Goal: Task Accomplishment & Management: Use online tool/utility

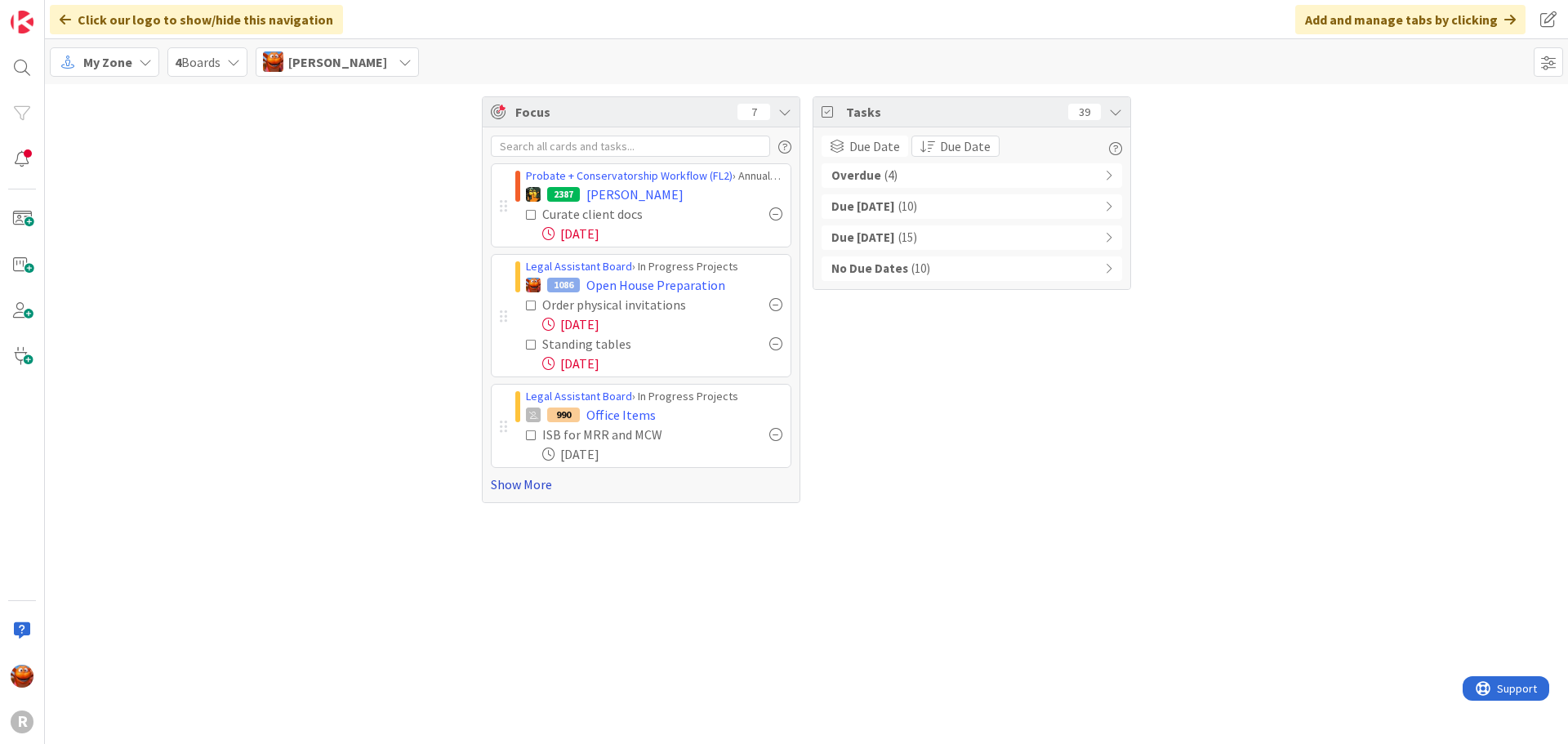
click at [545, 480] on link "Show More" at bounding box center [641, 483] width 300 height 19
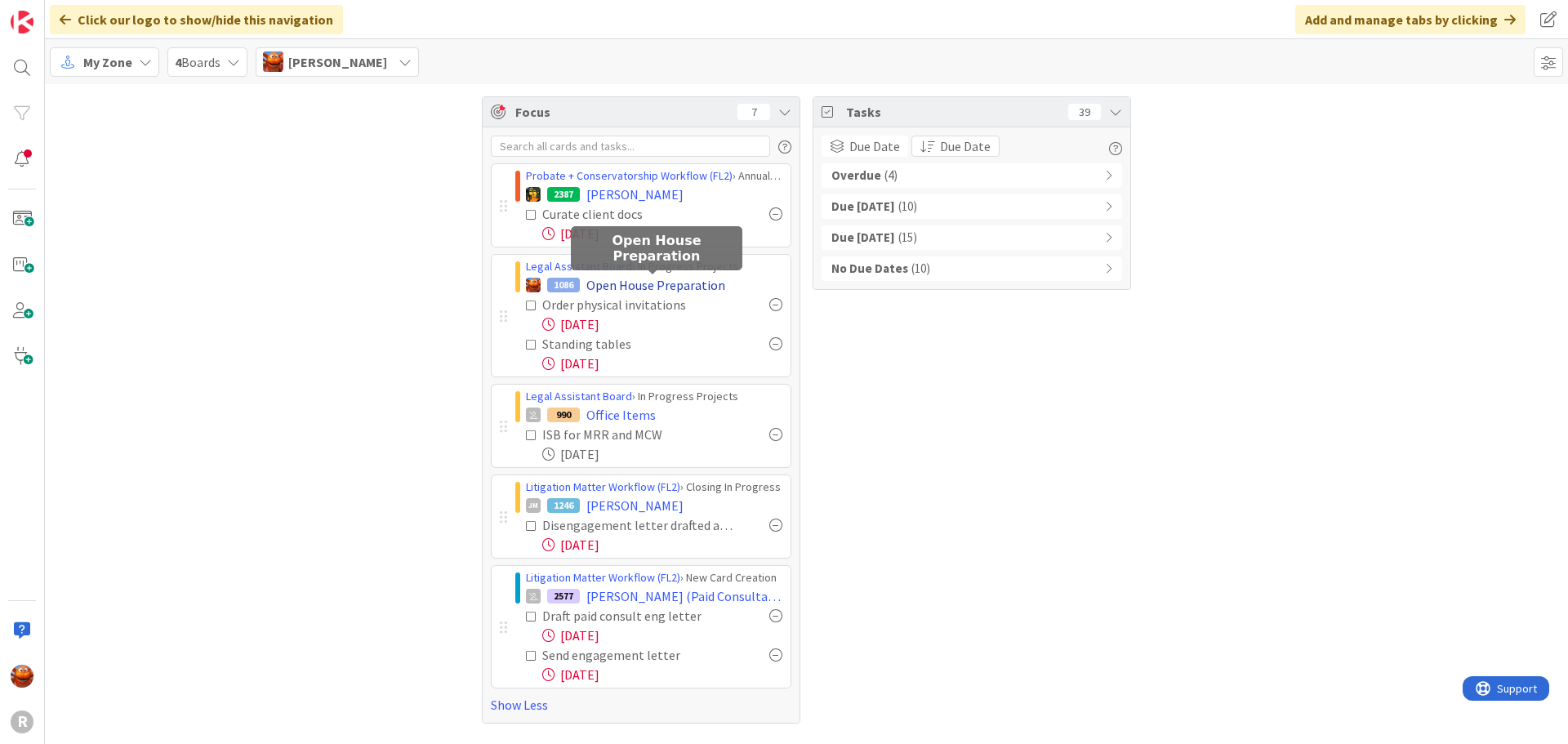
click at [678, 286] on span "Open House Preparation" at bounding box center [656, 285] width 139 height 19
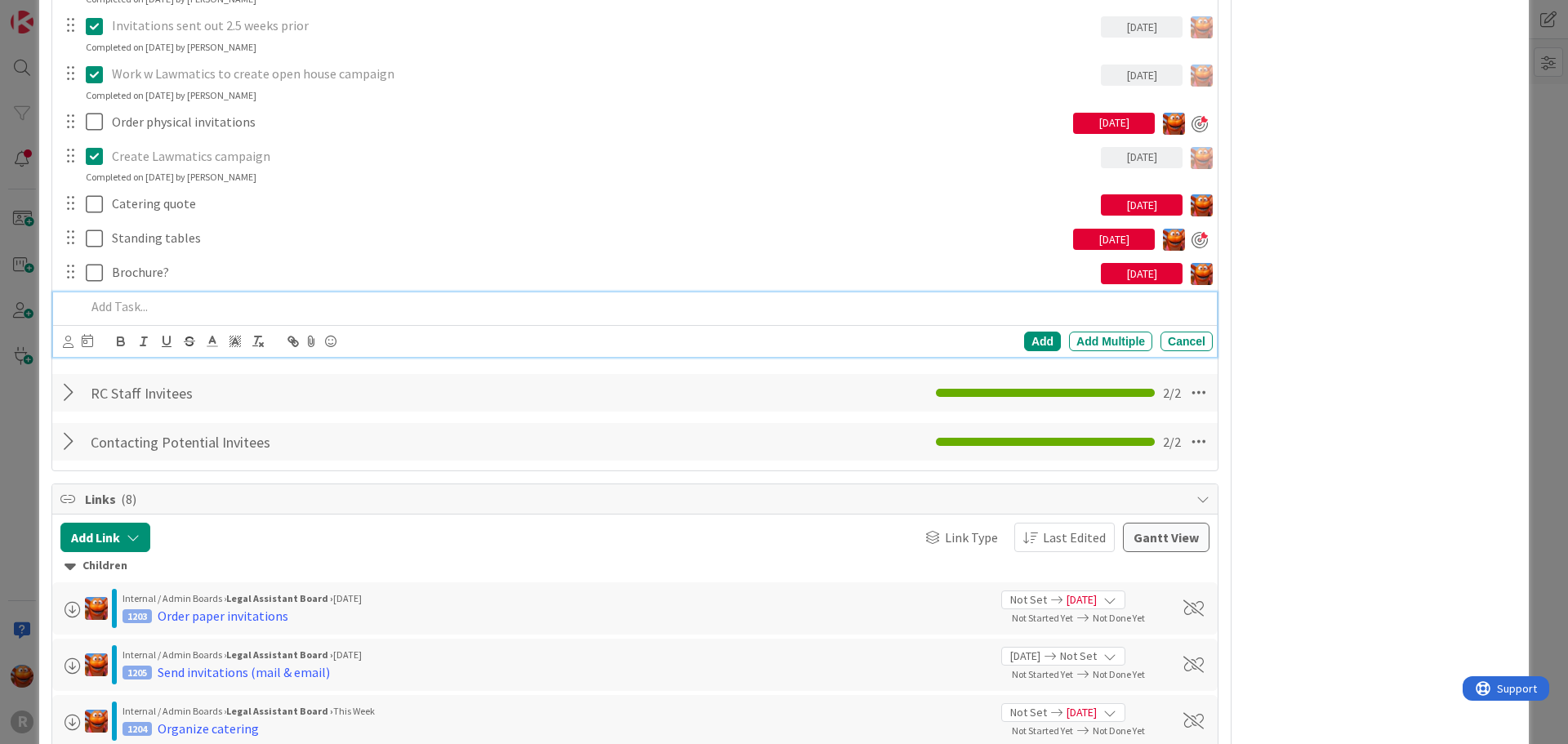
type textarea "x"
click at [186, 319] on div at bounding box center [646, 306] width 1133 height 28
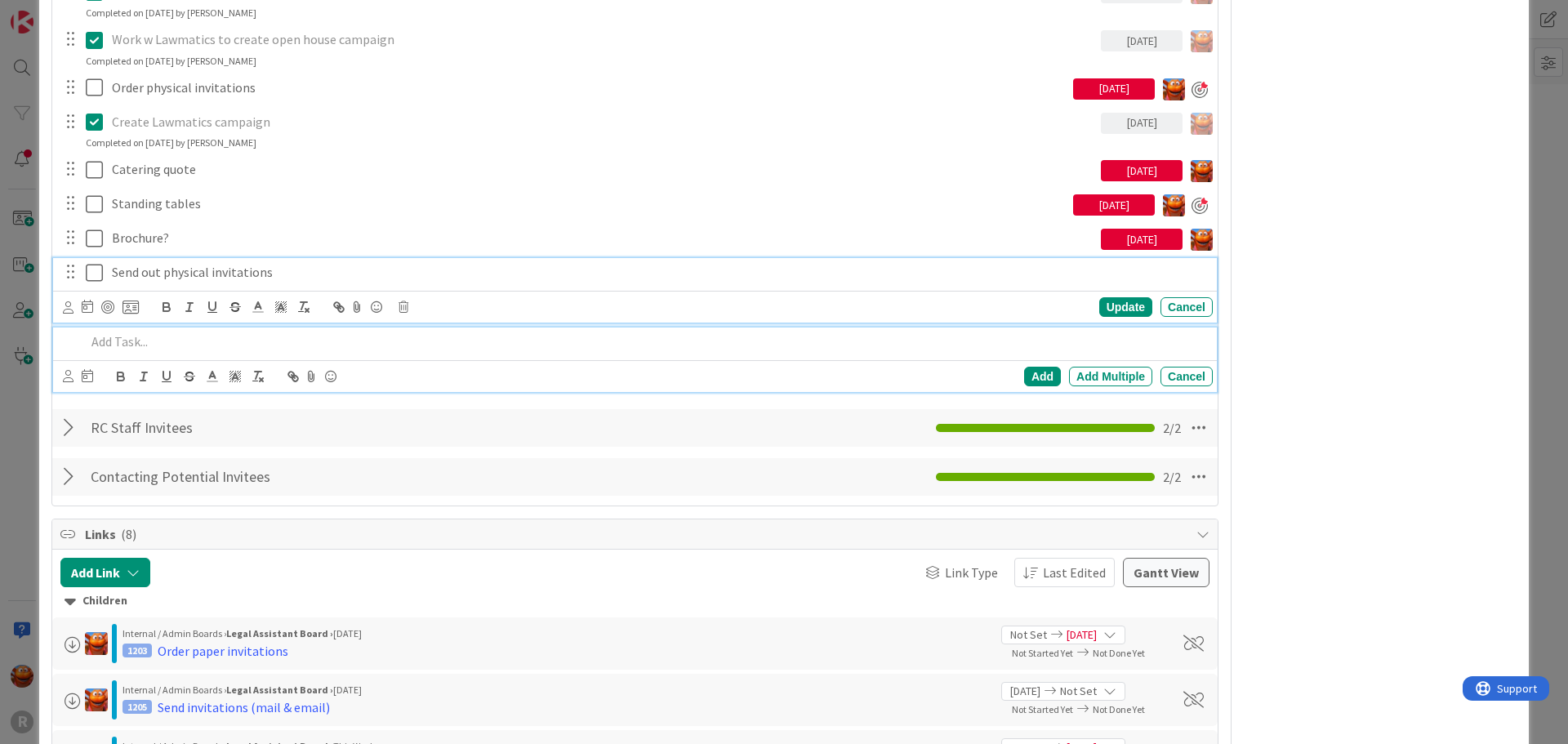
click at [158, 263] on div "Send out physical invitations Update Cancel" at bounding box center [634, 290] width 1163 height 64
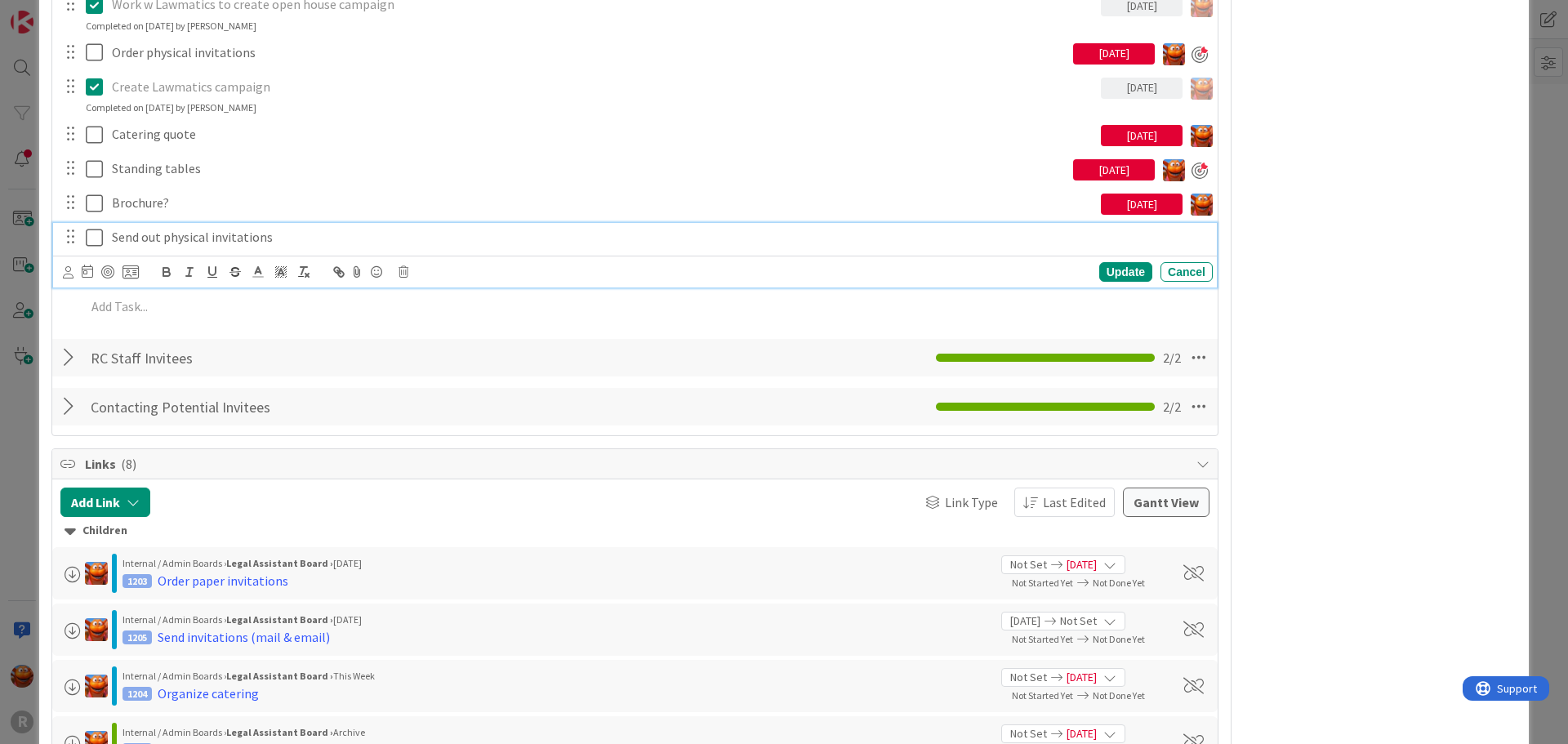
click at [67, 270] on icon at bounding box center [69, 272] width 11 height 12
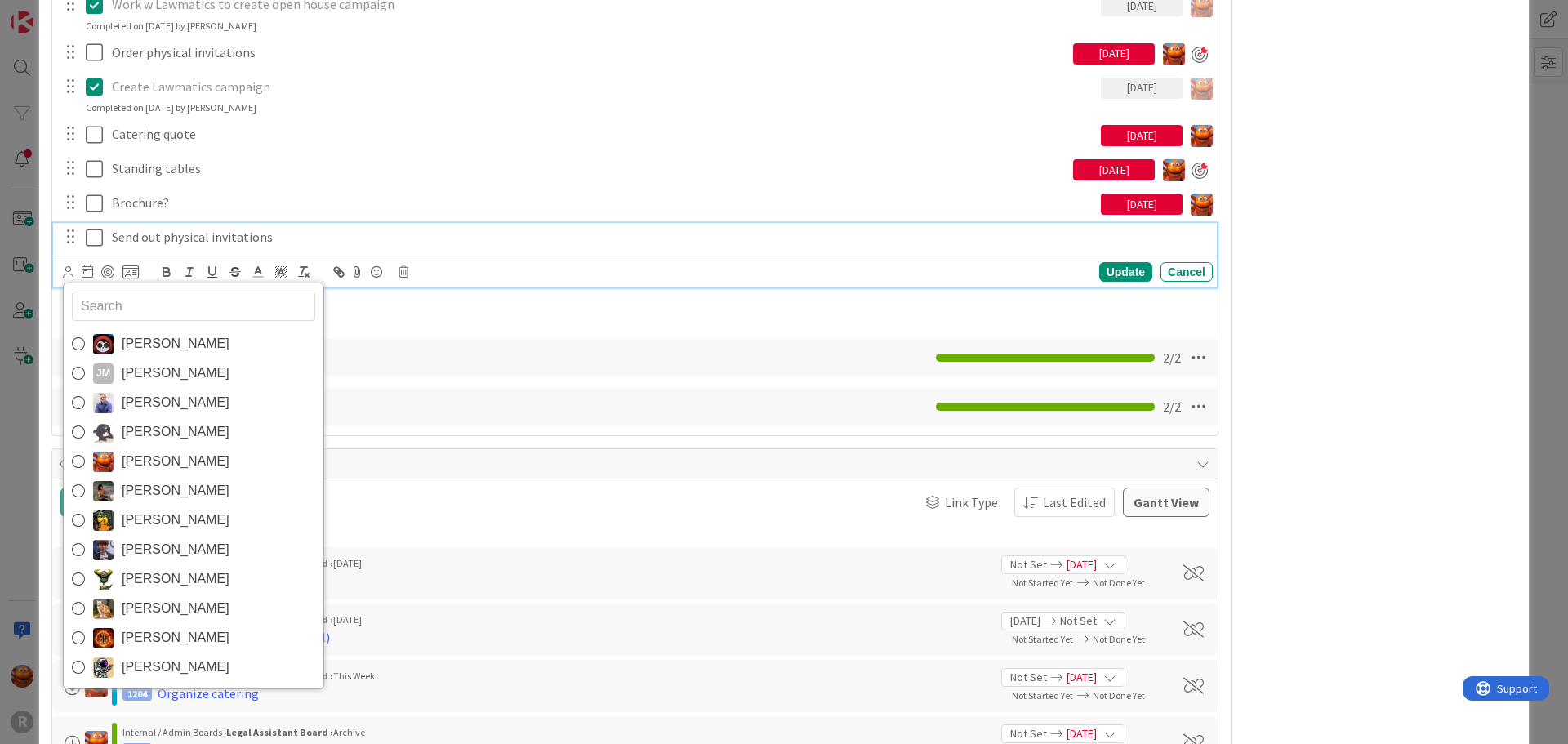
drag, startPoint x: 133, startPoint y: 460, endPoint x: 133, endPoint y: 451, distance: 9.0
click at [133, 460] on span "[PERSON_NAME]" at bounding box center [176, 461] width 108 height 25
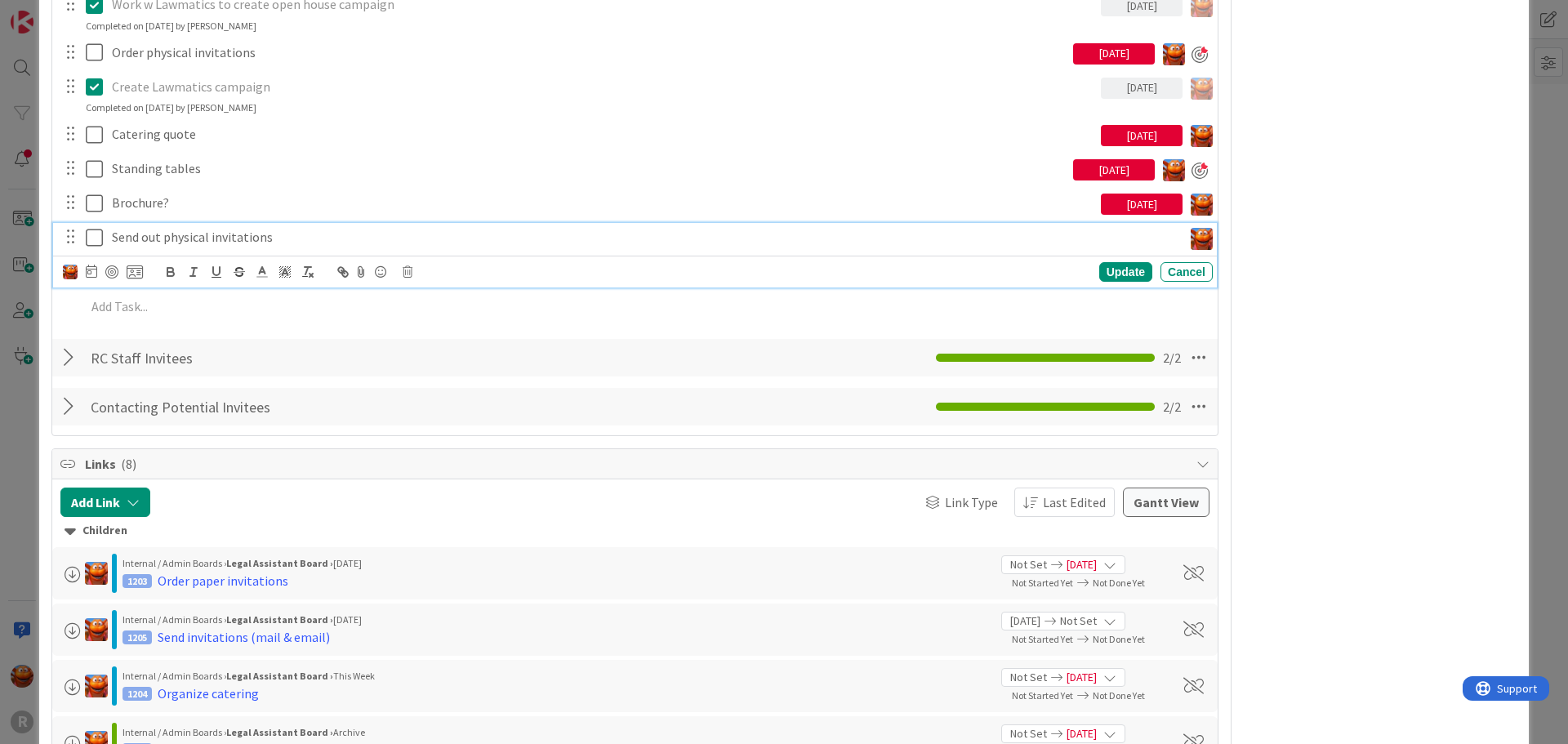
type textarea "x"
click at [84, 260] on div "Jasmin Sanchez JM Jeff Myers John Grant Kelly Nguyen Kiara Adams Max Whittingto…" at bounding box center [634, 271] width 1163 height 32
click at [95, 271] on icon at bounding box center [92, 271] width 11 height 13
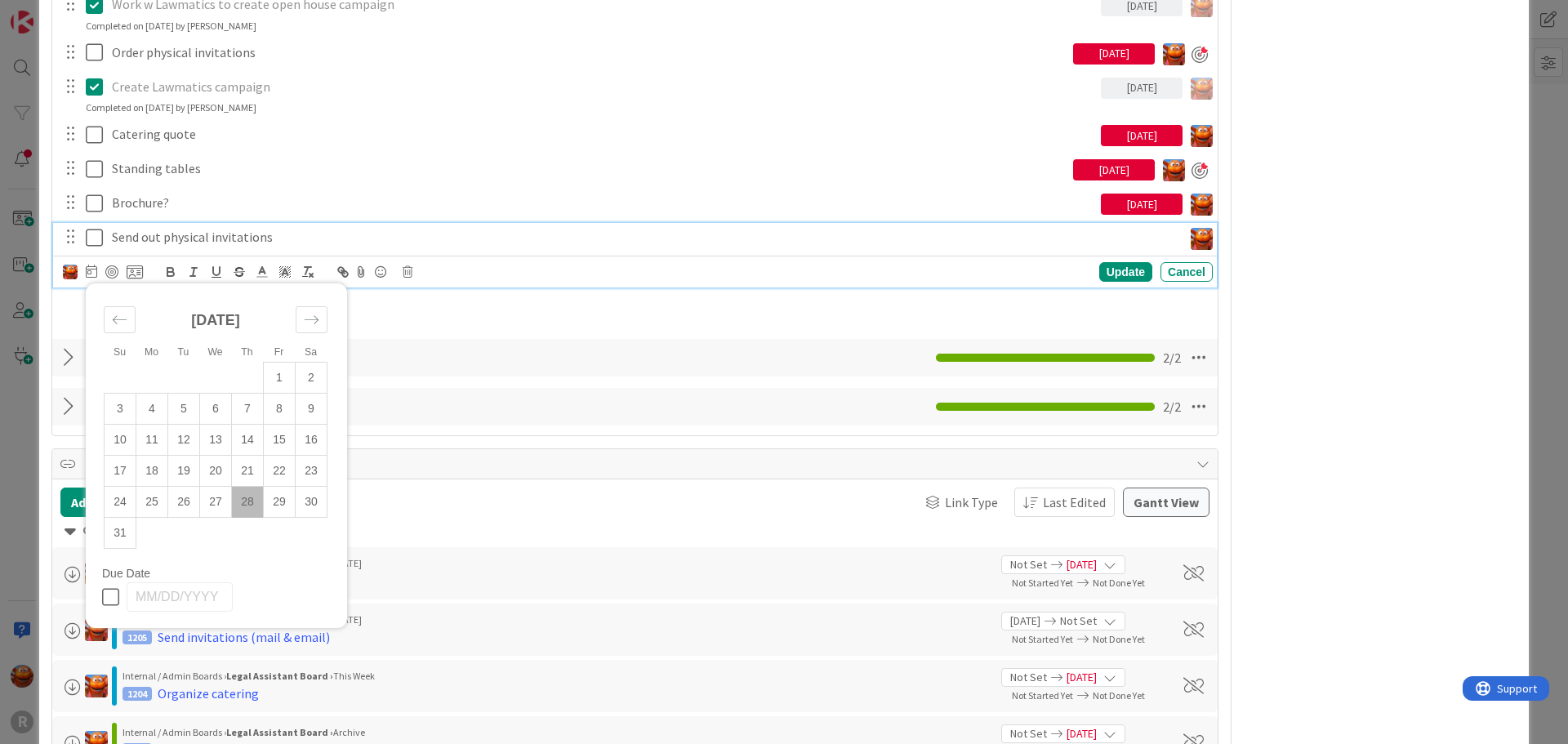
click at [249, 512] on td "28" at bounding box center [247, 502] width 32 height 31
type input "[DATE]"
click at [1117, 267] on div "Update" at bounding box center [1126, 271] width 53 height 19
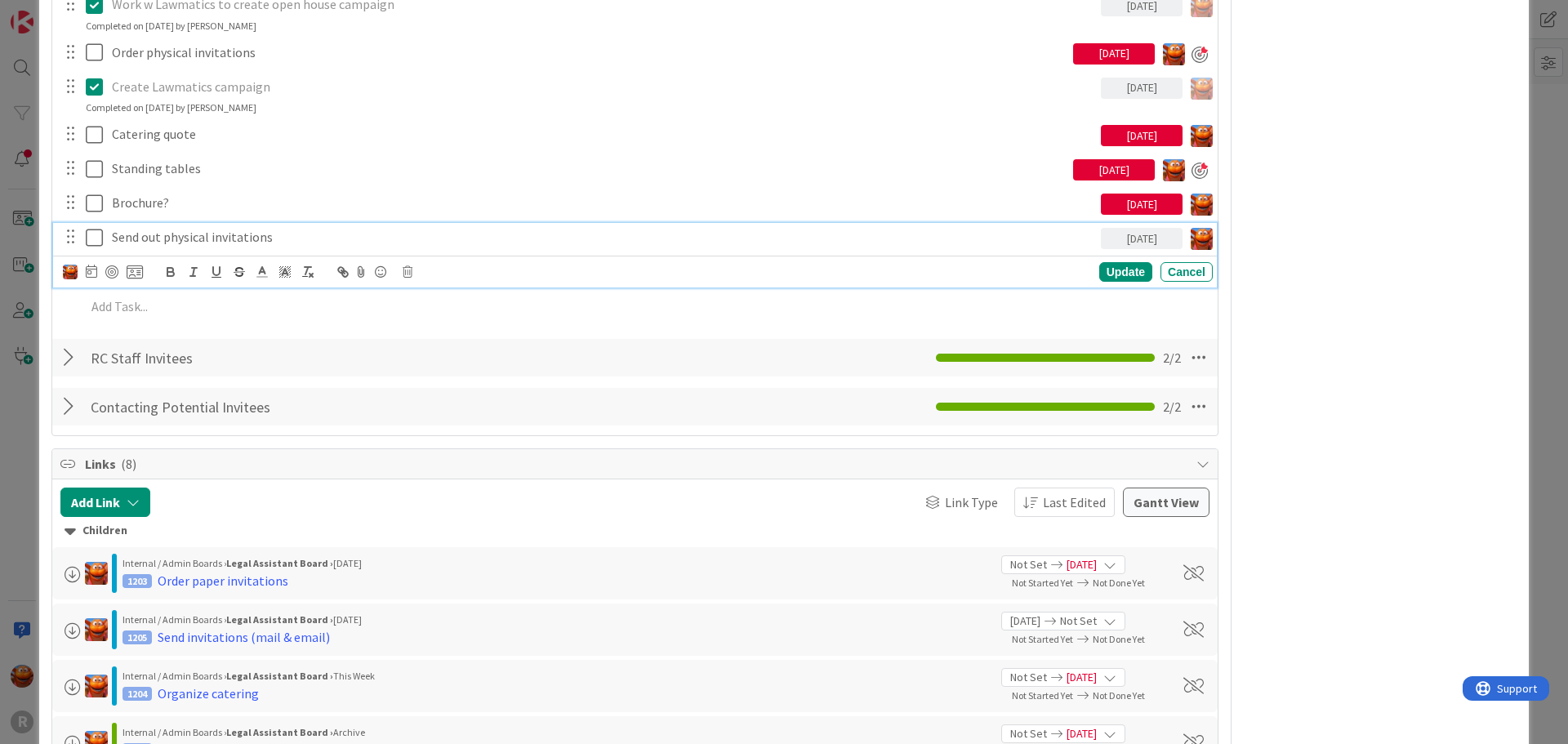
click at [211, 239] on p "Send out physical invitations" at bounding box center [602, 237] width 982 height 19
click at [107, 269] on div at bounding box center [112, 272] width 13 height 13
click at [7, 309] on div "ID 1086 Legal Assistant Board In Progress Projects Title 22 / 128 Open House Pr…" at bounding box center [784, 372] width 1568 height 744
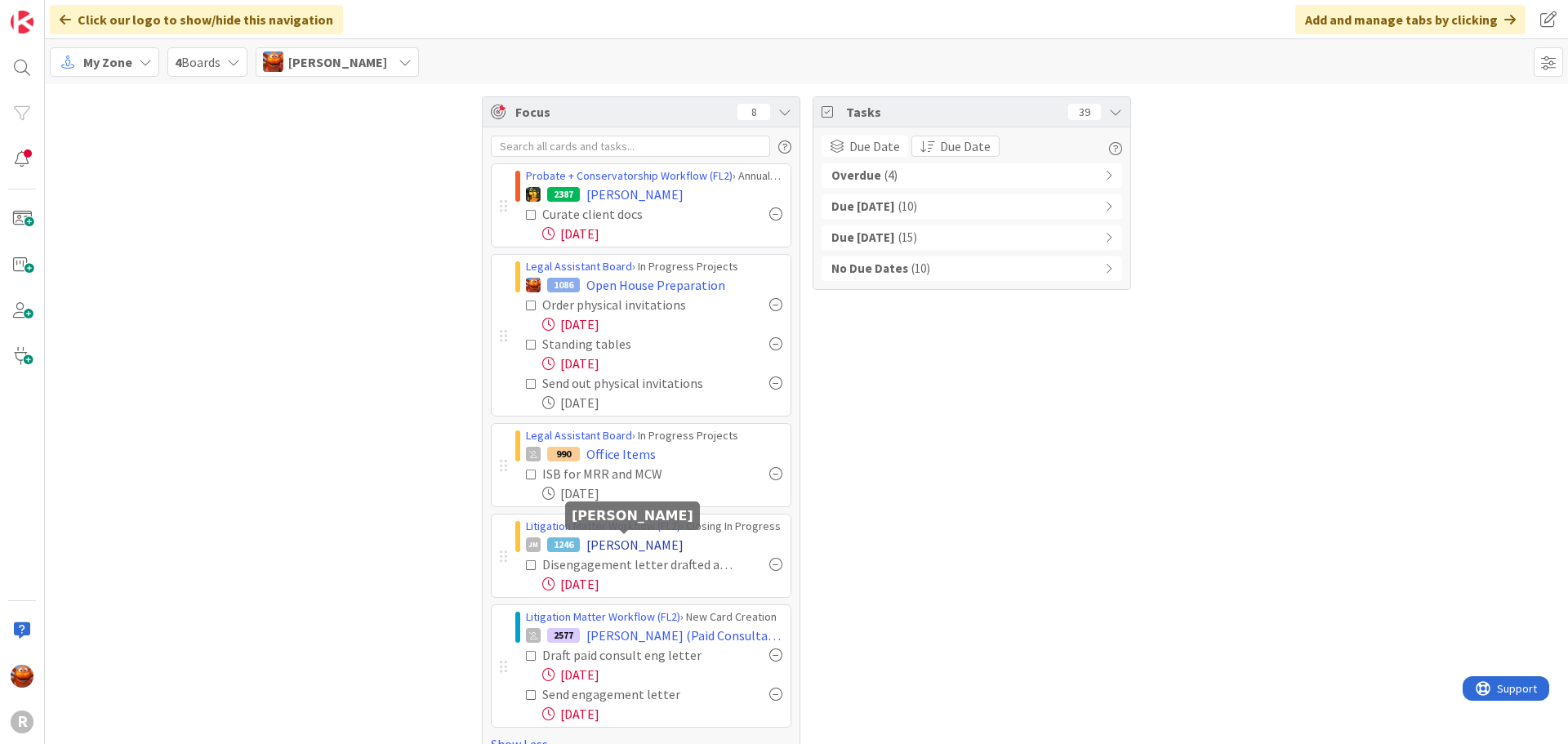
click at [629, 548] on span "[PERSON_NAME]" at bounding box center [635, 544] width 97 height 19
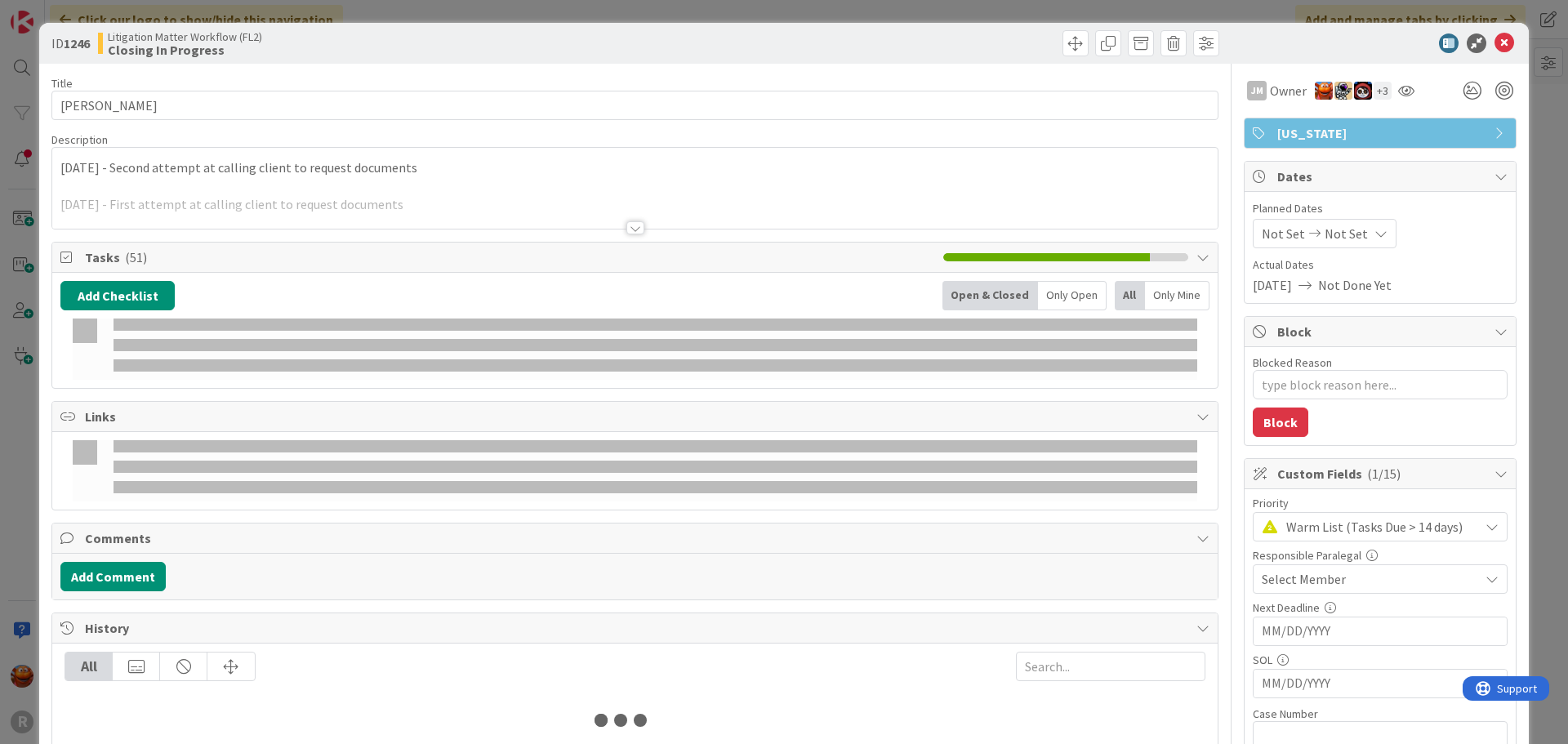
type textarea "x"
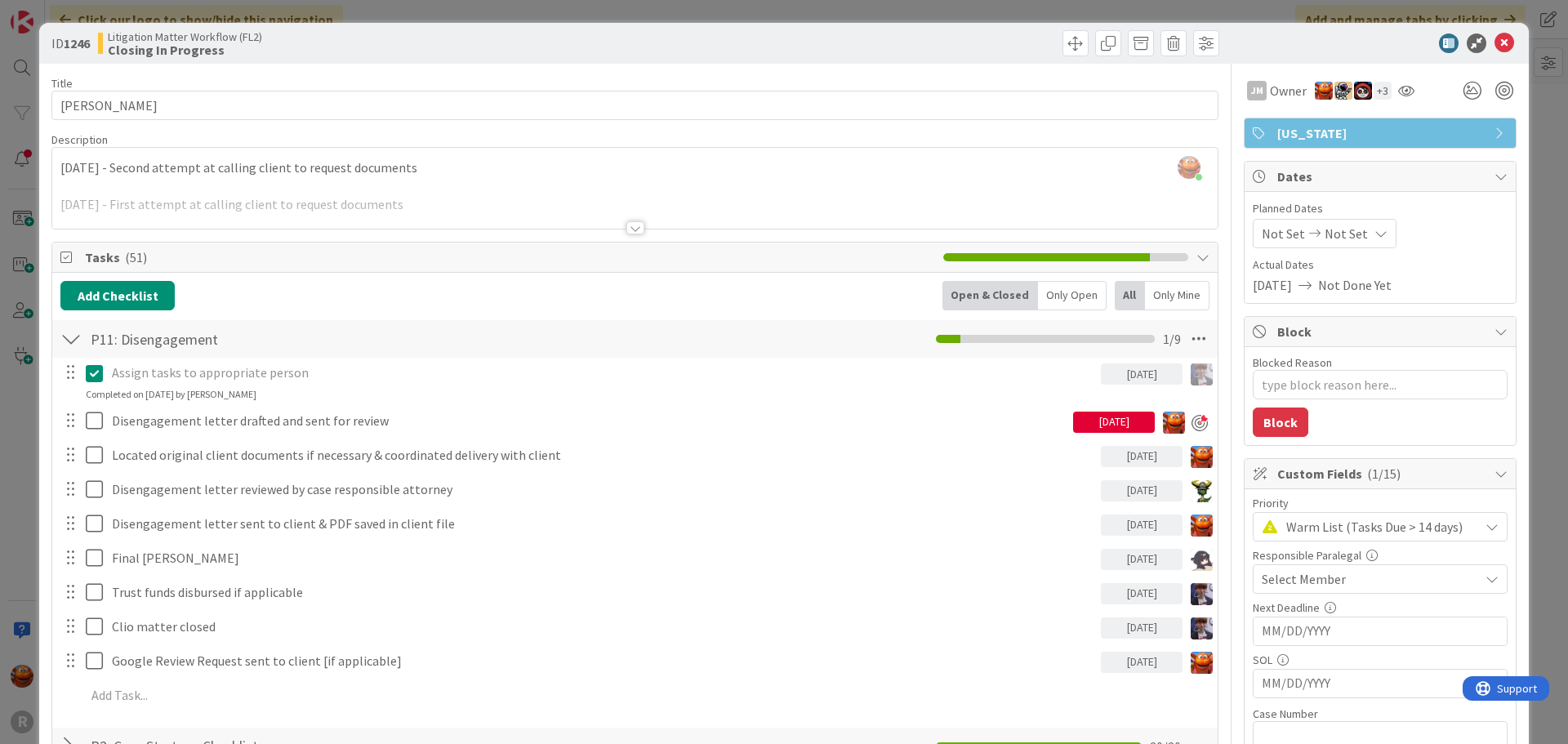
click at [631, 226] on div at bounding box center [635, 228] width 18 height 13
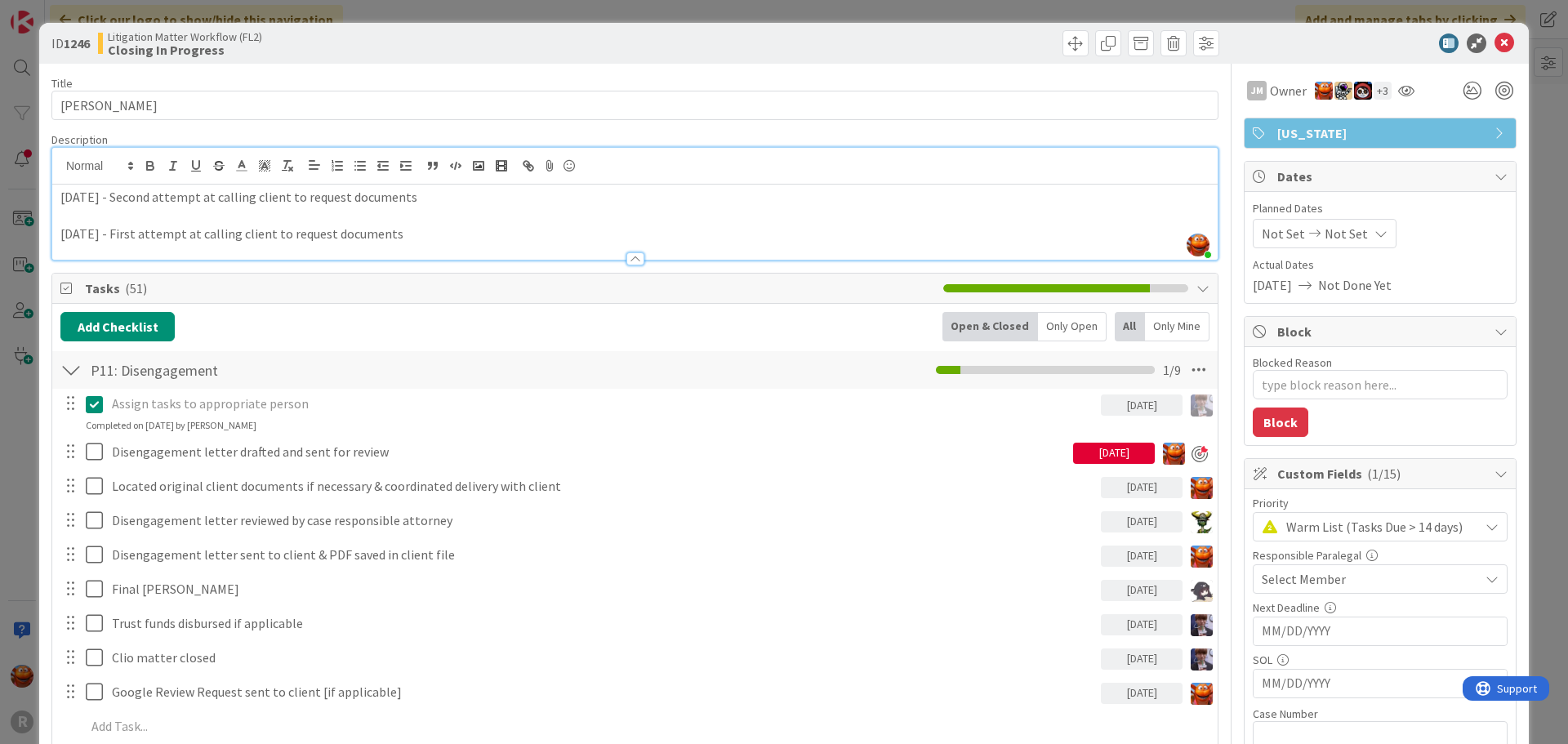
click at [626, 260] on div at bounding box center [635, 259] width 18 height 13
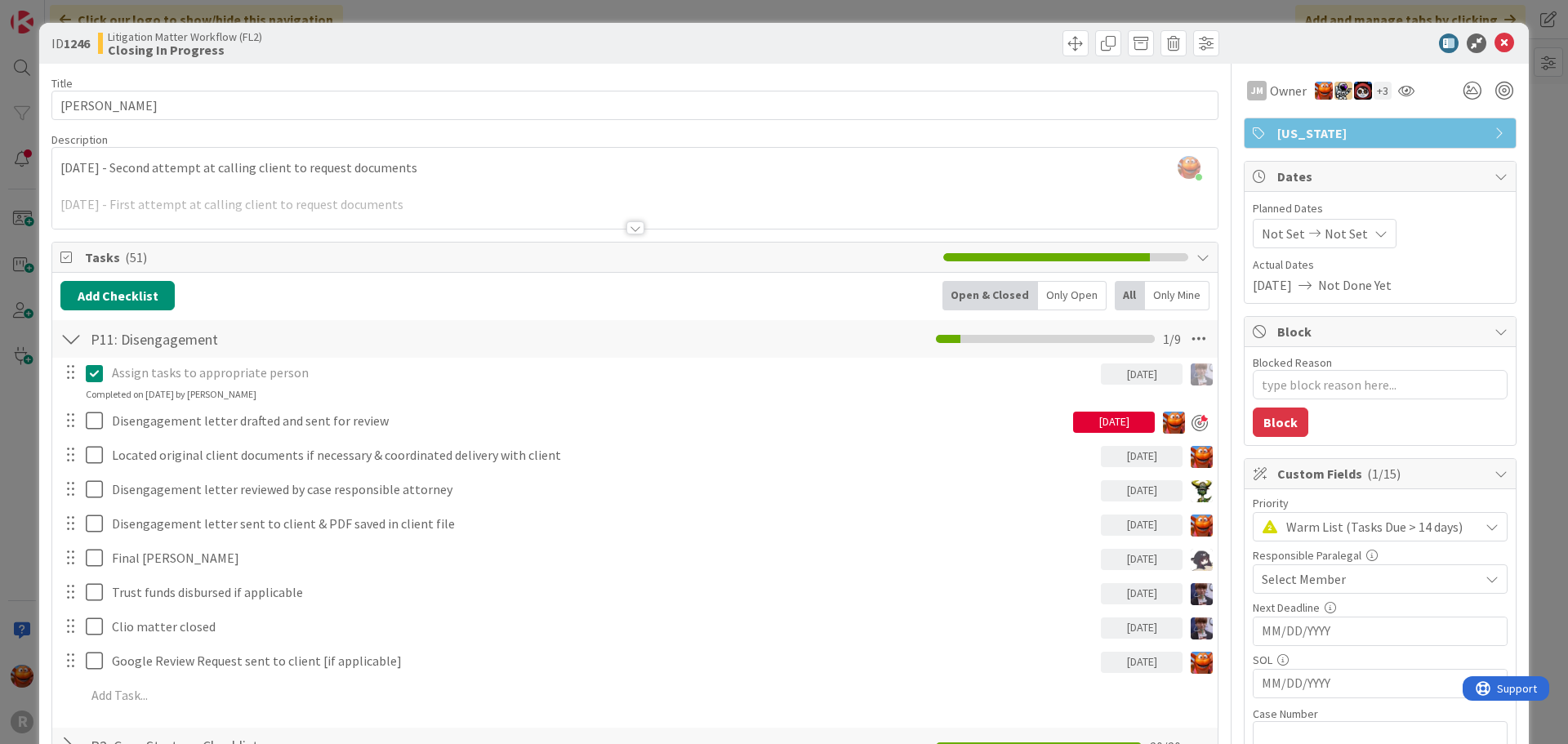
click at [5, 378] on div "ID 1246 Litigation Matter Workflow (FL2) Closing In Progress Title 13 / 128 MAT…" at bounding box center [784, 372] width 1568 height 744
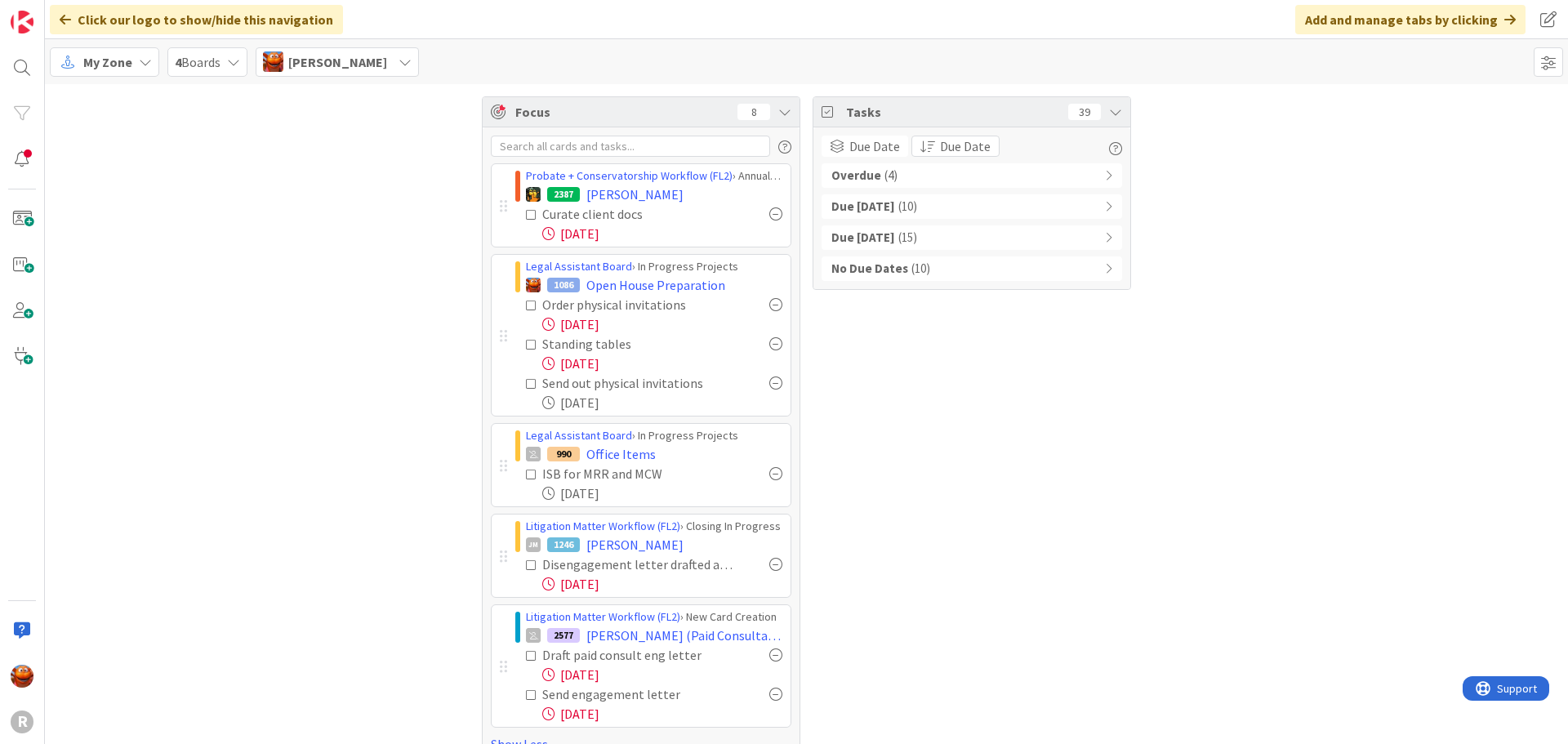
click at [103, 65] on span "My Zone" at bounding box center [108, 61] width 49 height 19
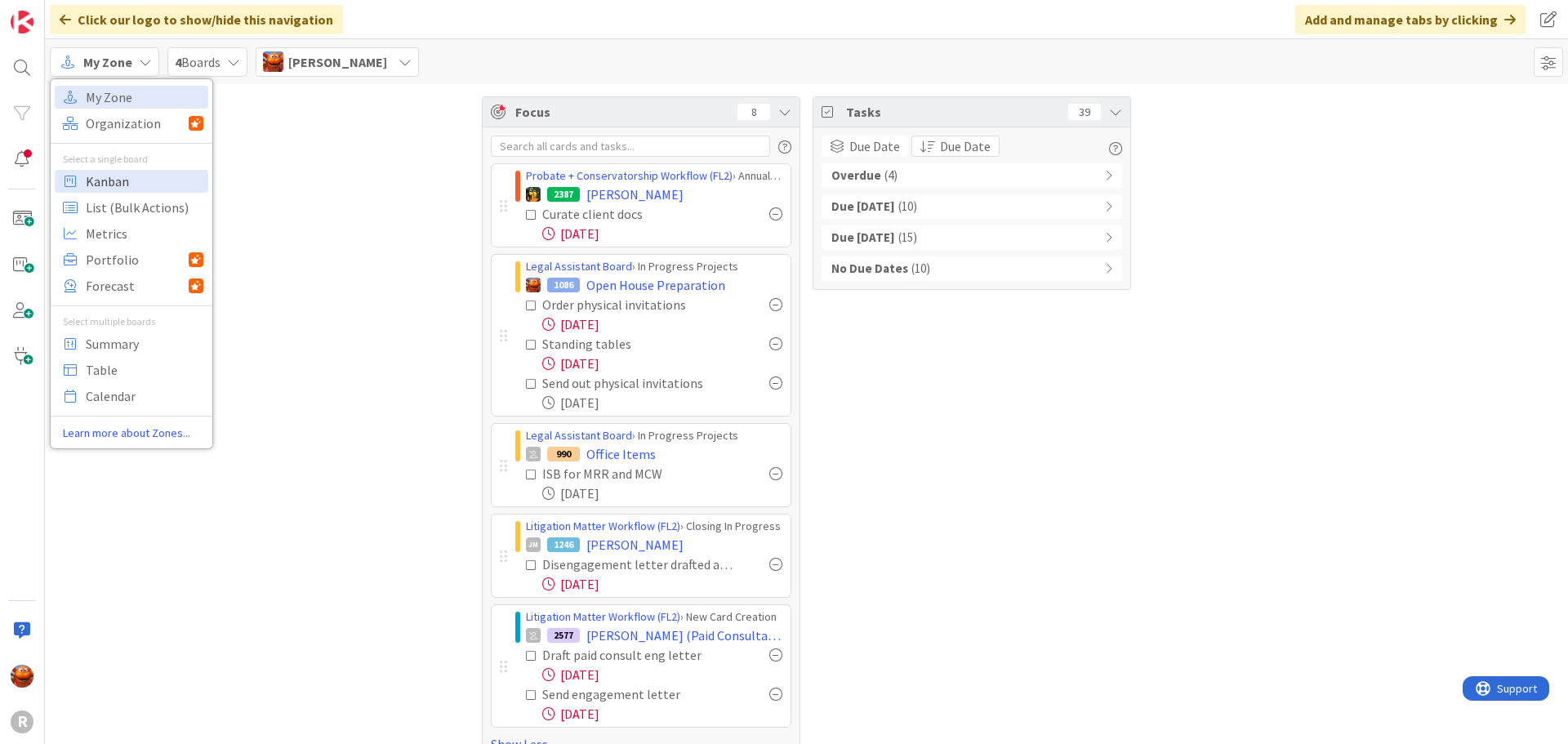
click at [128, 179] on span "Kanban" at bounding box center [145, 181] width 117 height 25
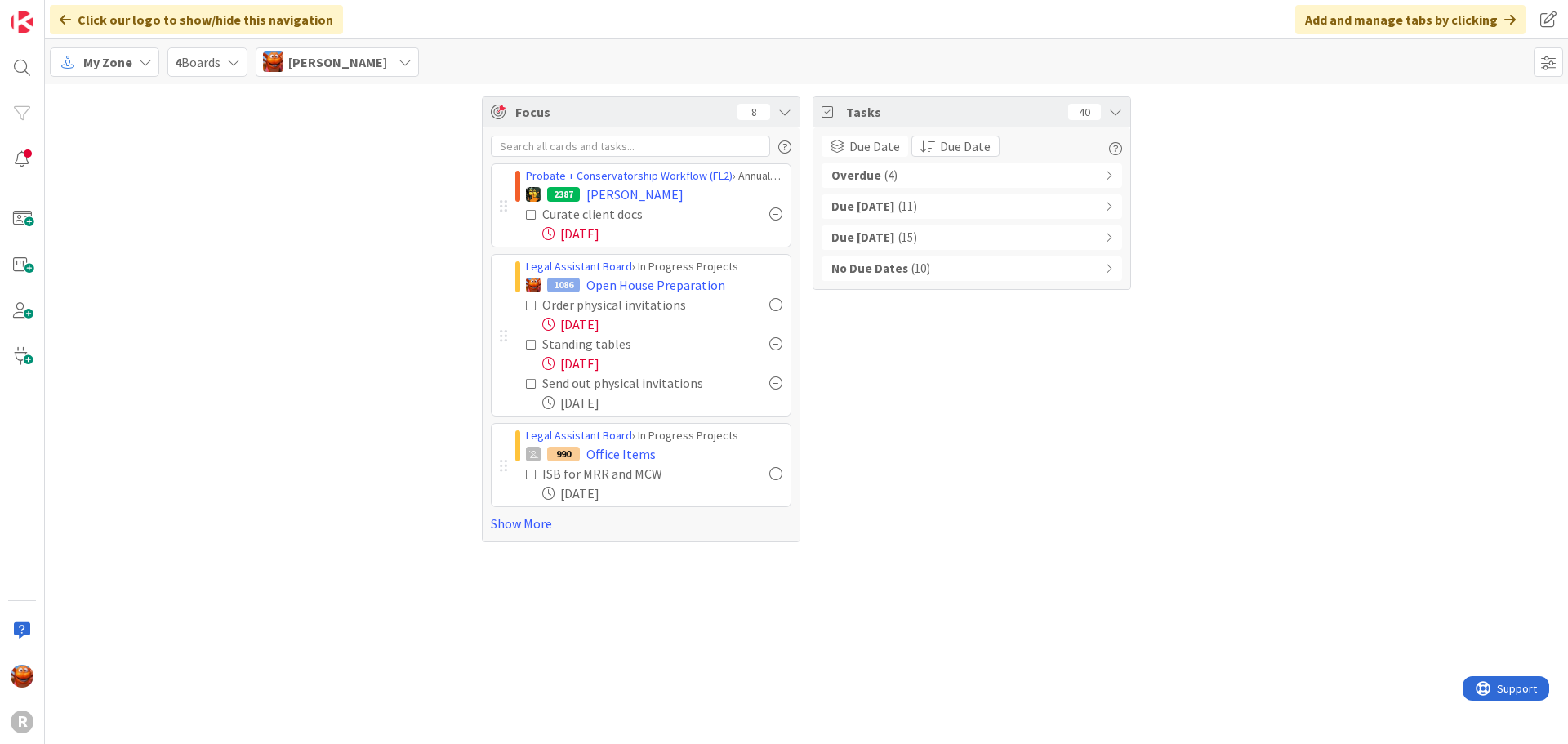
click at [111, 72] on div "My Zone" at bounding box center [104, 62] width 110 height 29
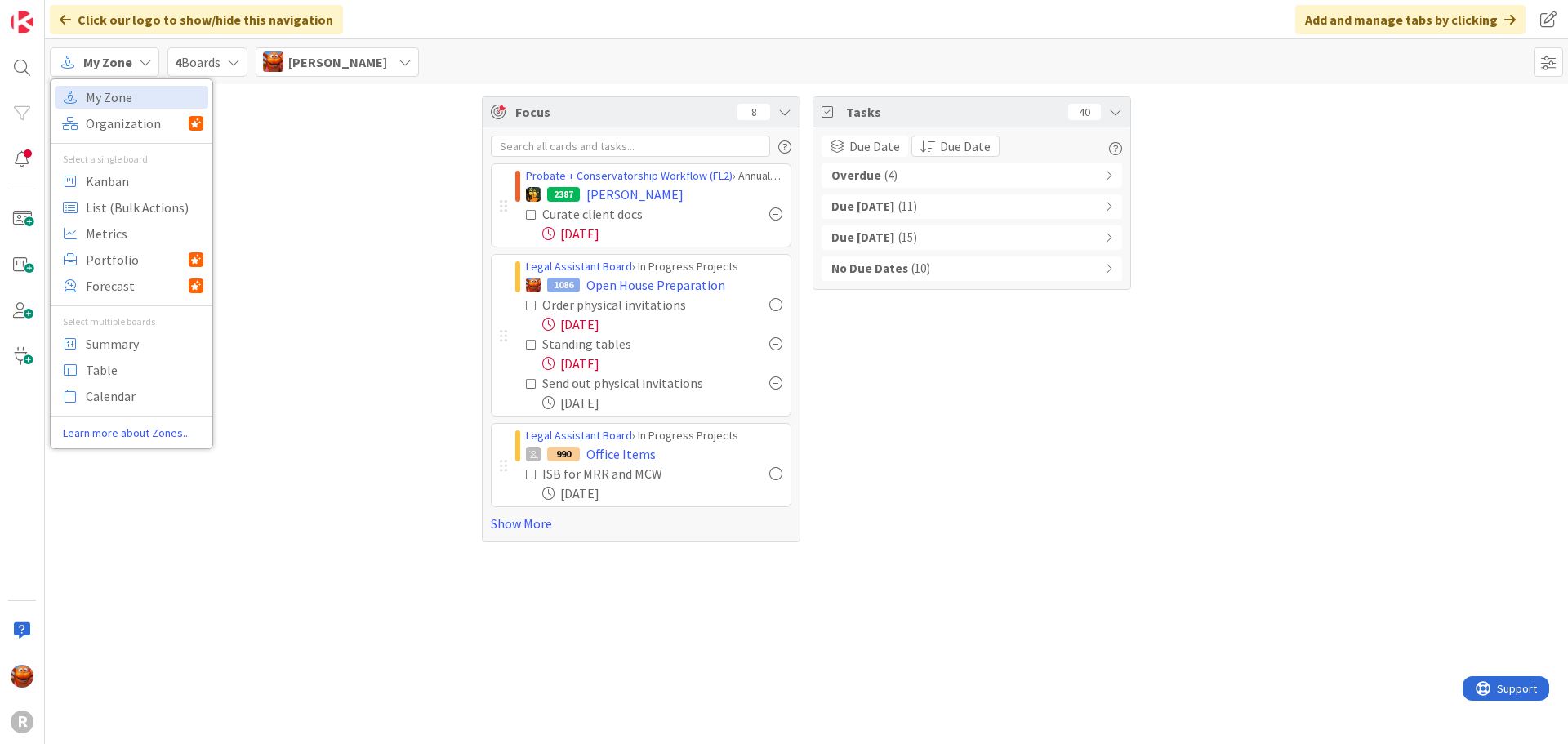
click at [331, 200] on div "Focus 8 Probate + Conservatorship Workflow (FL2) › Annual Accounting Queue 2387…" at bounding box center [806, 319] width 1523 height 470
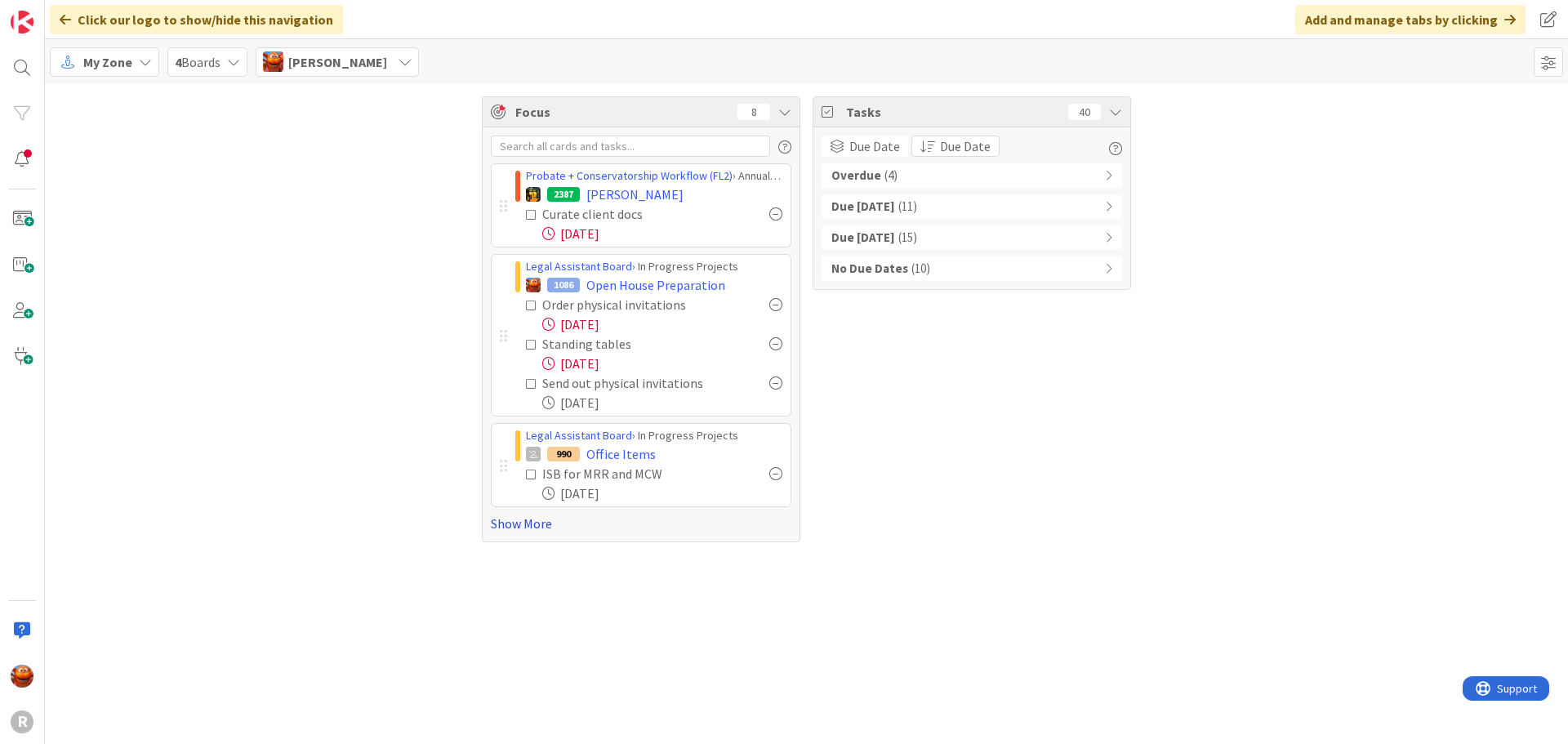
click at [507, 524] on link "Show More" at bounding box center [641, 523] width 300 height 19
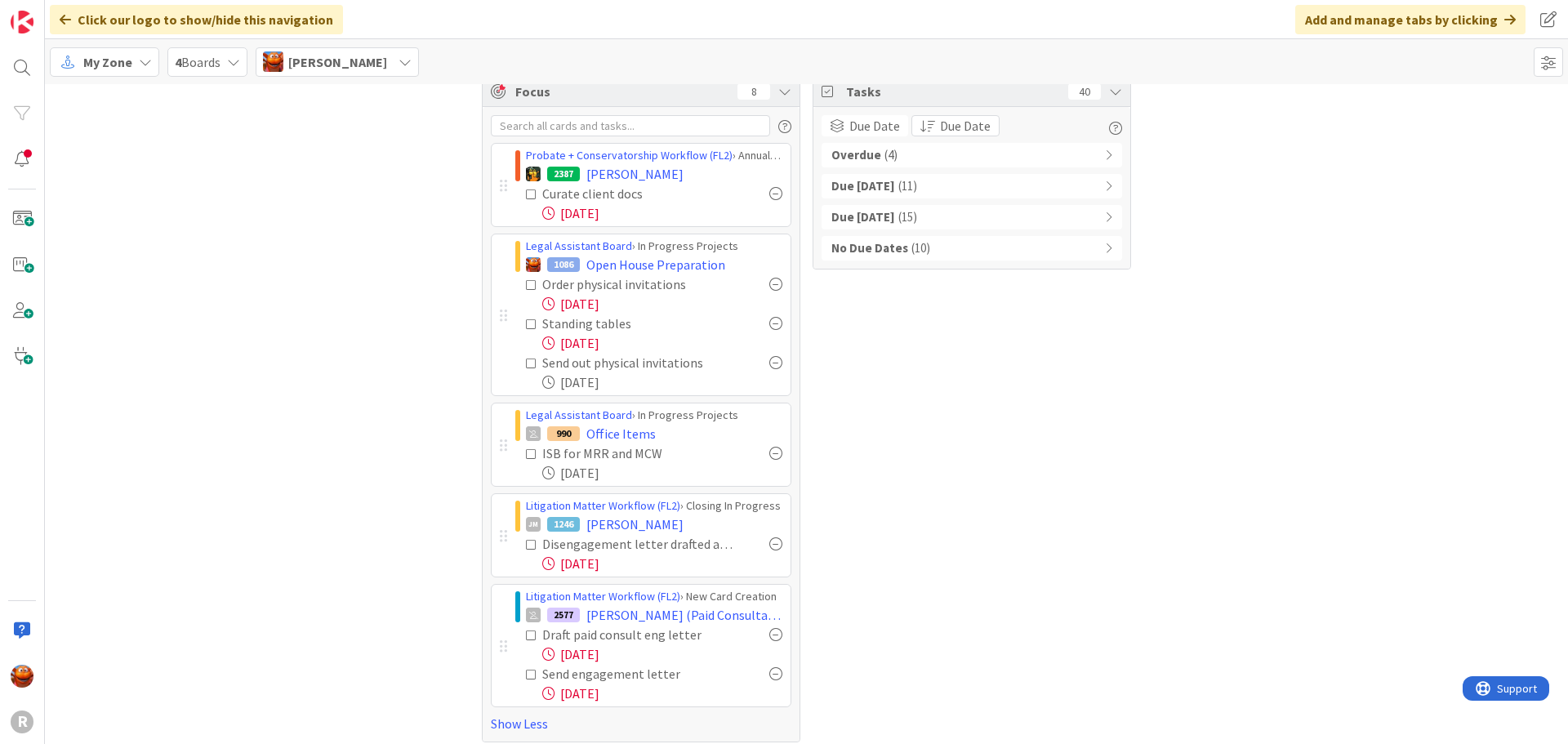
scroll to position [31, 0]
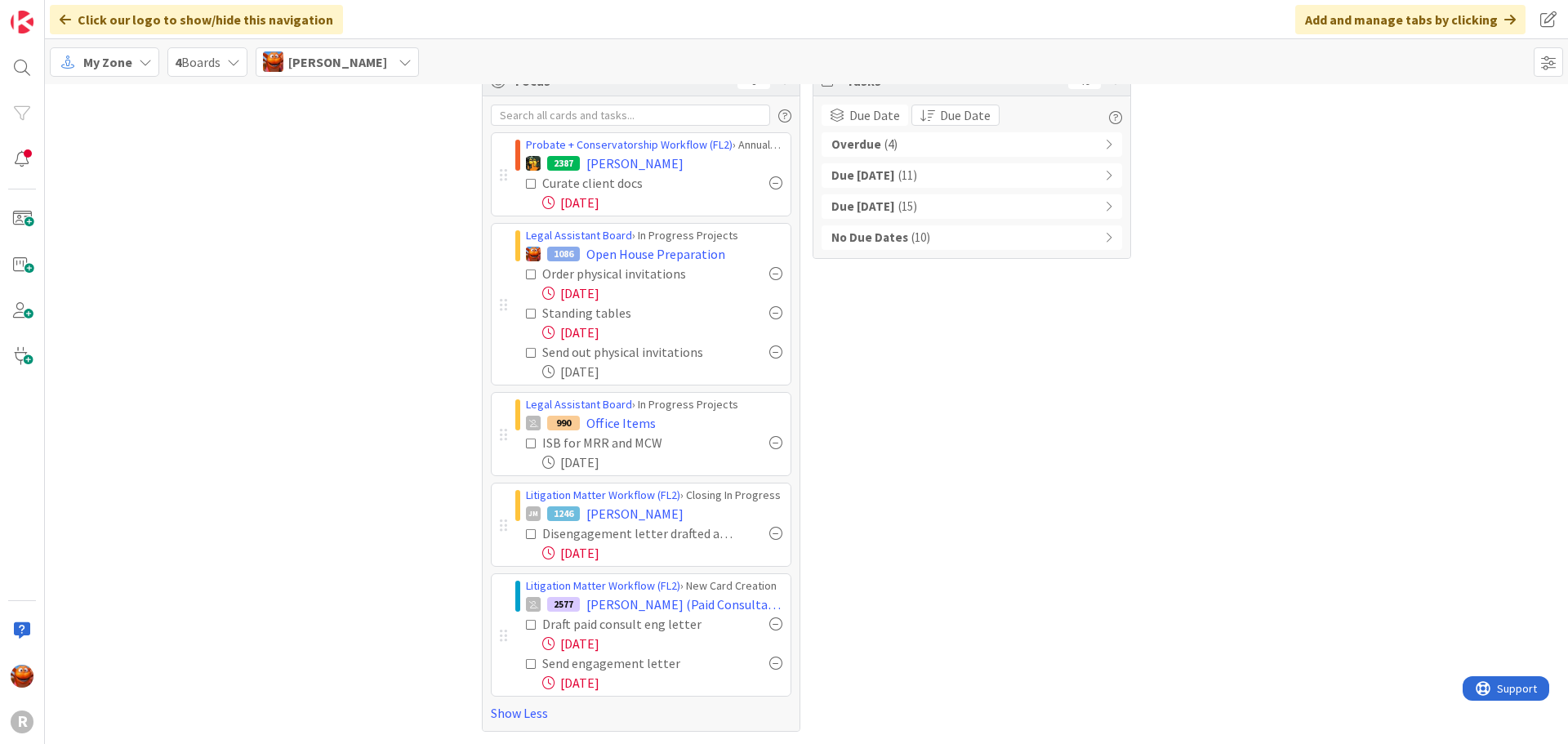
click at [86, 69] on span "My Zone" at bounding box center [108, 61] width 49 height 19
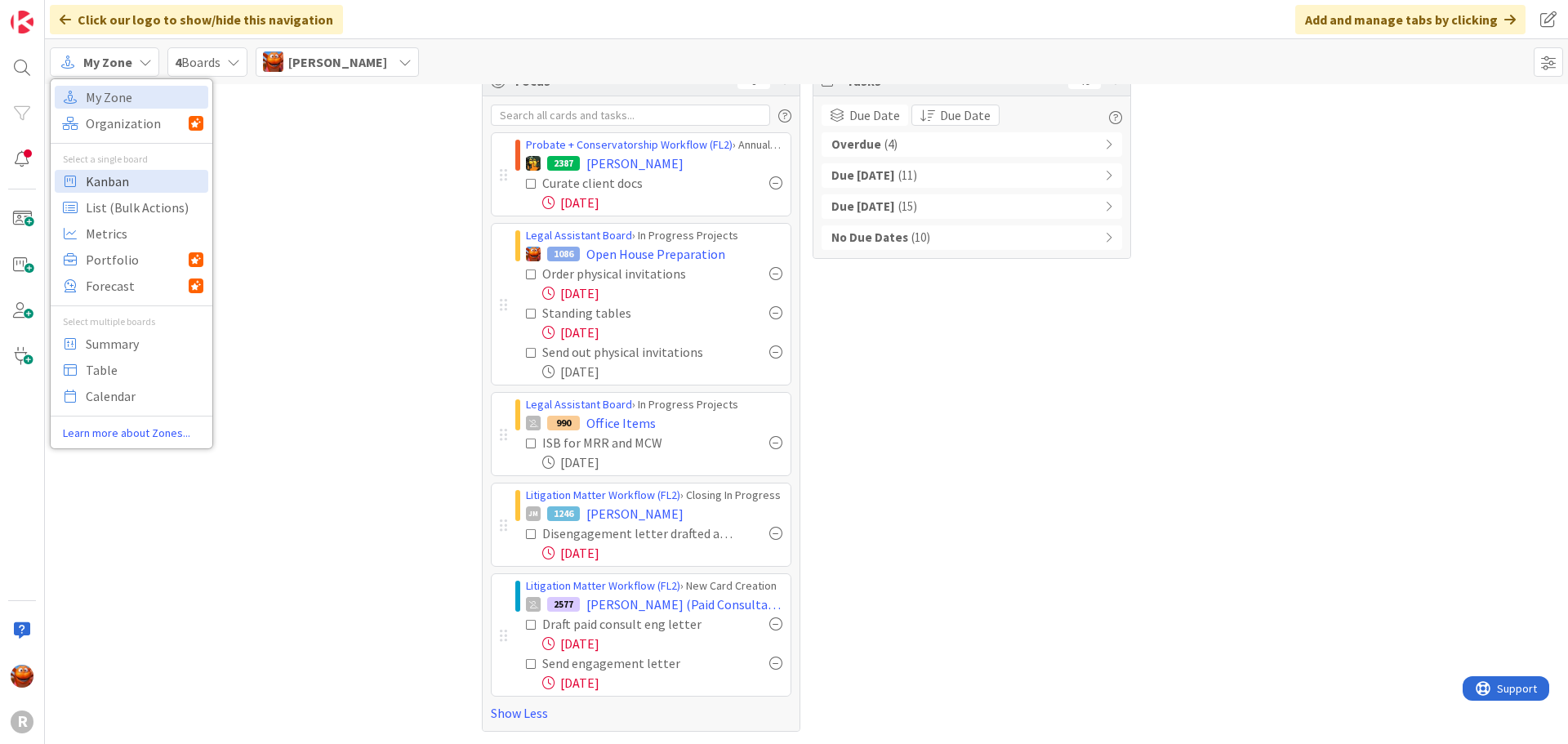
click at [133, 187] on span "Kanban" at bounding box center [145, 181] width 117 height 25
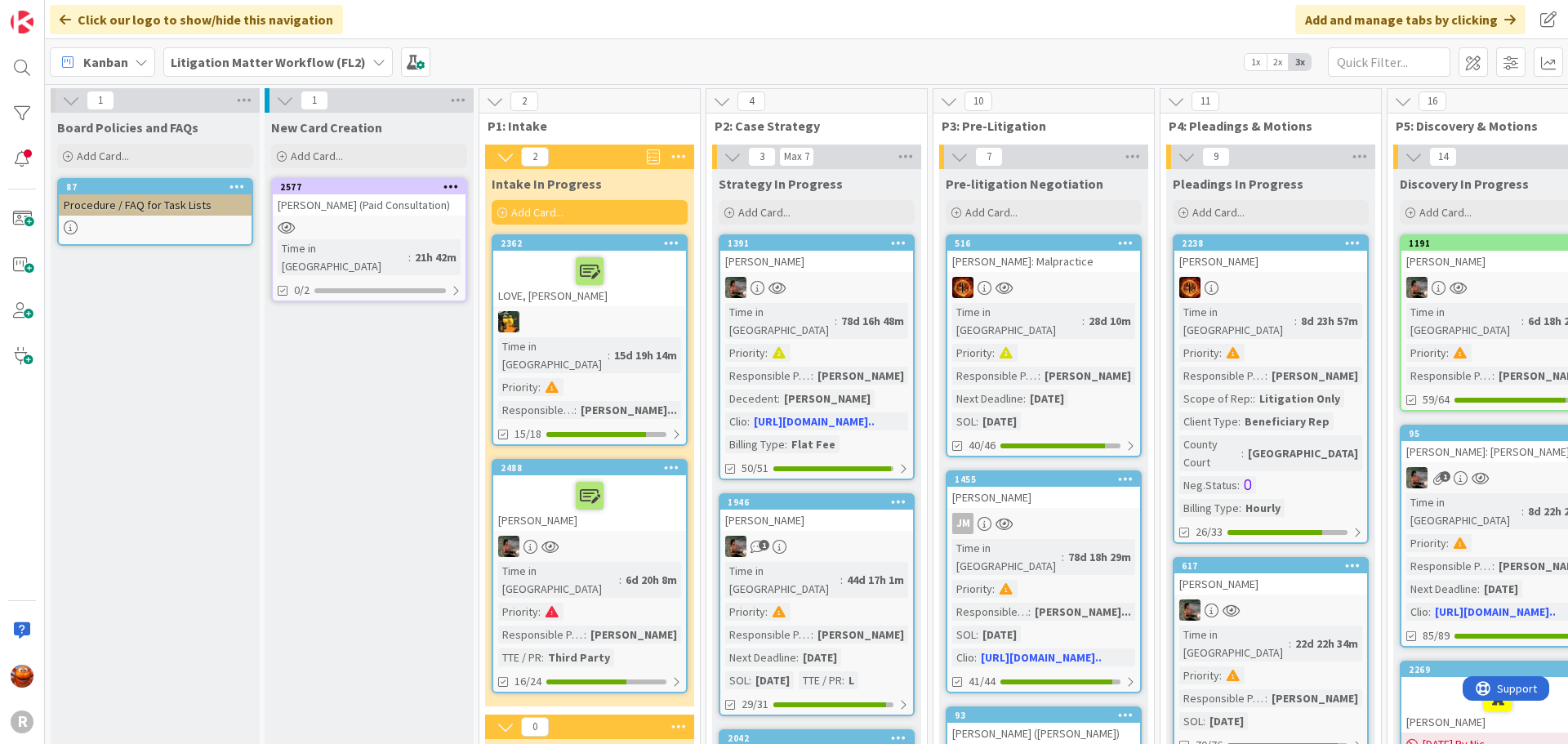
click at [247, 73] on div "Litigation Matter Workflow (FL2)" at bounding box center [277, 62] width 230 height 29
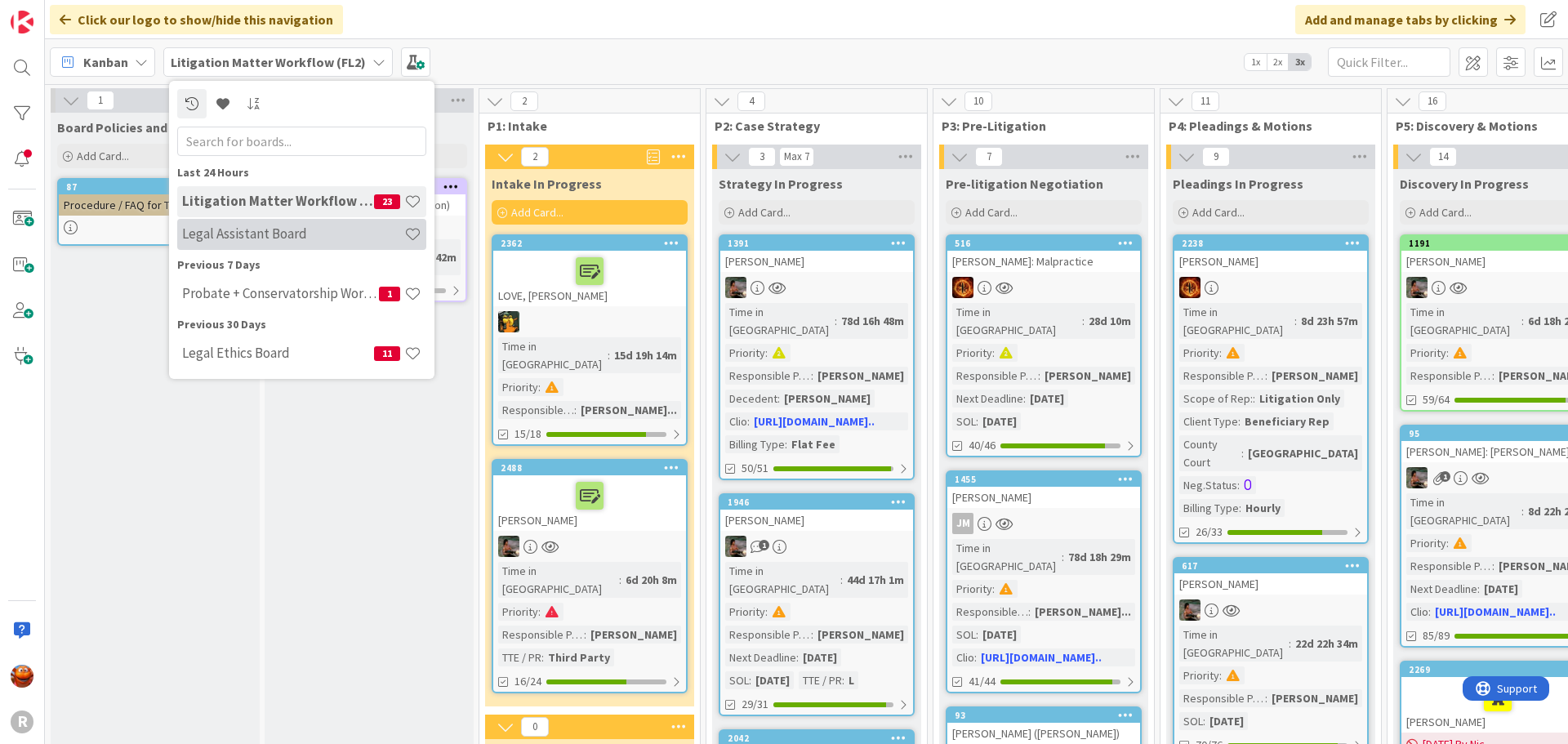
click at [269, 246] on div "Legal Assistant Board" at bounding box center [302, 234] width 249 height 31
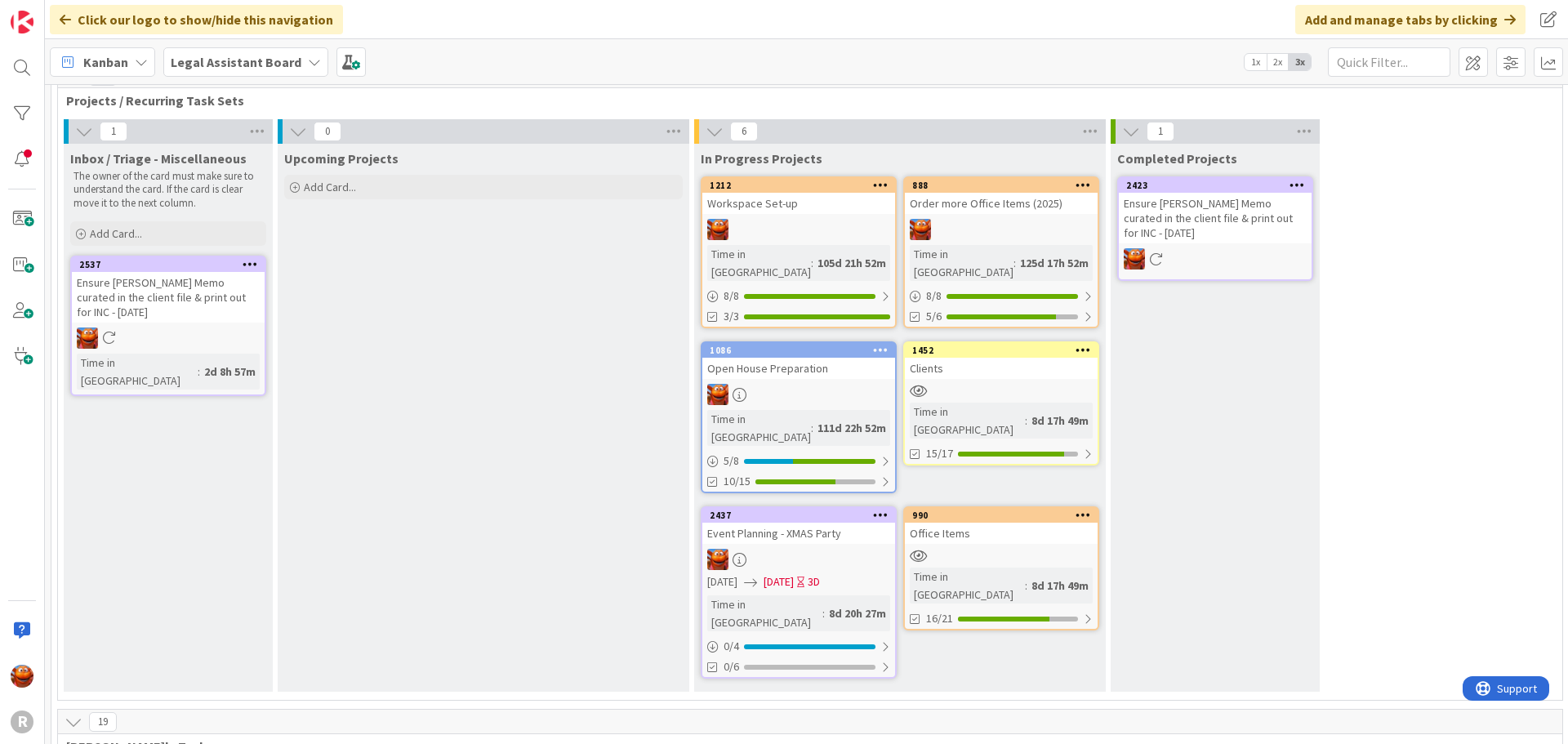
click at [967, 359] on div "Clients" at bounding box center [1001, 368] width 193 height 21
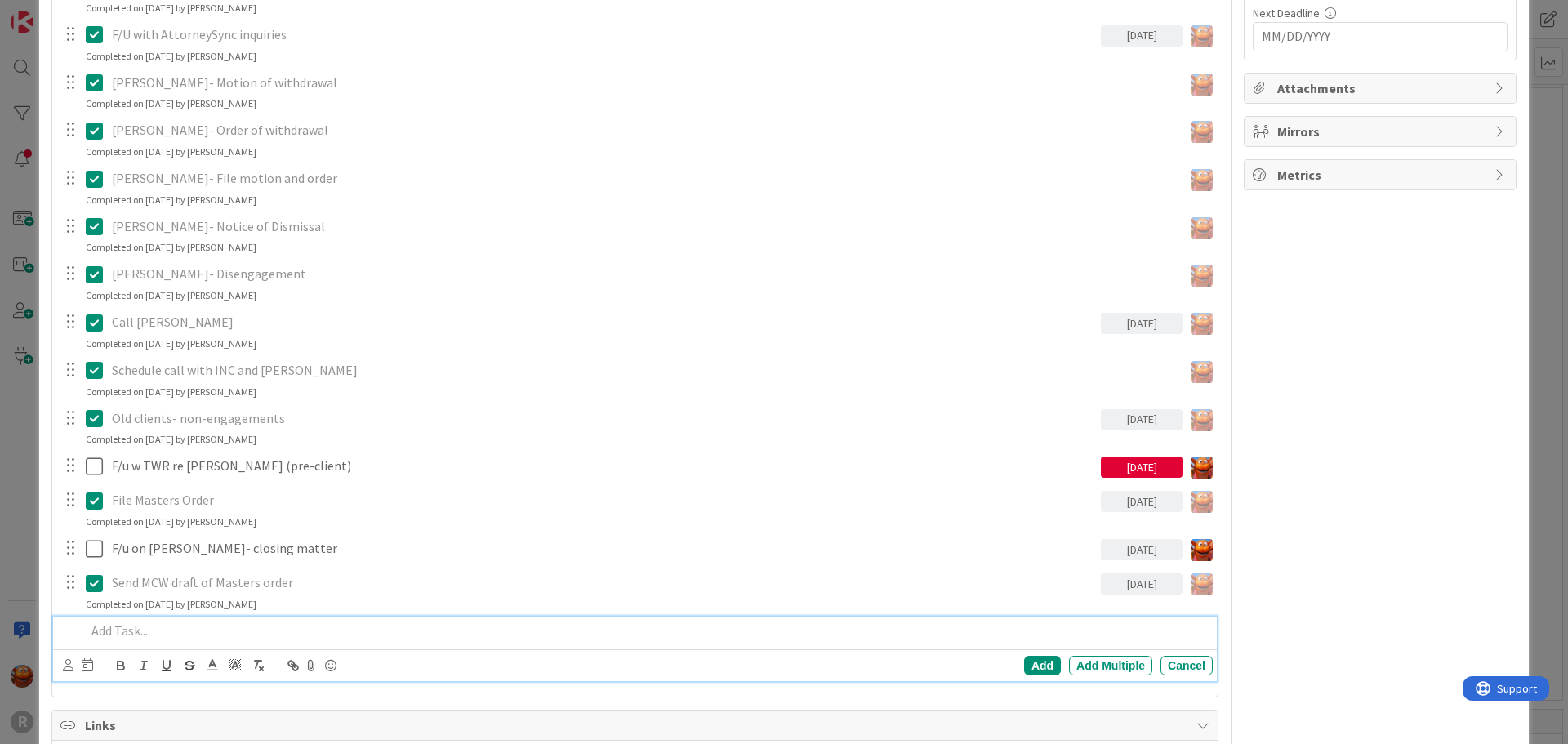
type textarea "x"
click at [163, 632] on p at bounding box center [646, 631] width 1120 height 19
click at [169, 627] on p "Send [PERSON_NAME] a disengagement letter" at bounding box center [646, 631] width 1120 height 19
click at [1024, 659] on div "Add" at bounding box center [1043, 664] width 37 height 19
click at [254, 641] on div "Send [PERSON_NAME] a disengagement letter" at bounding box center [659, 631] width 1108 height 28
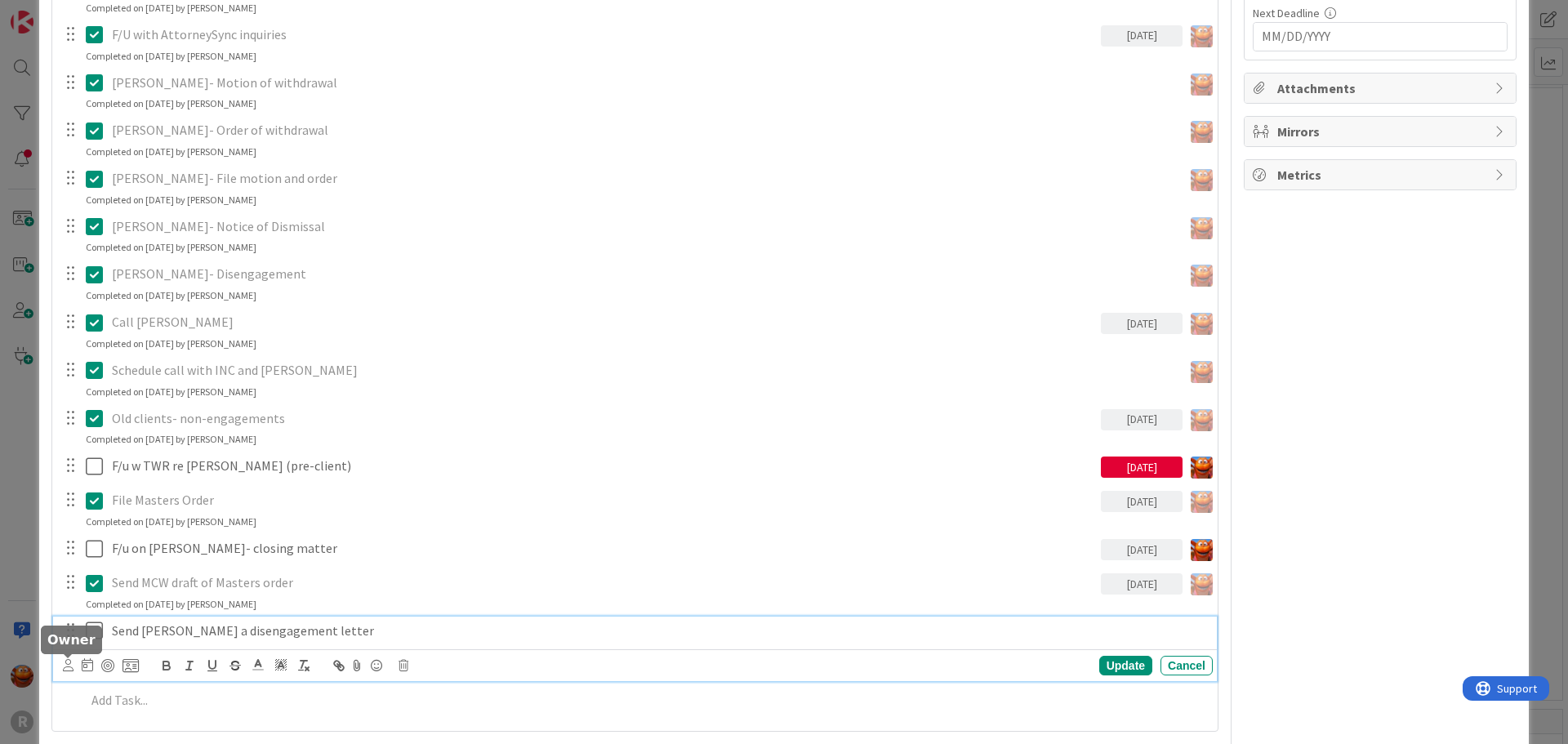
click at [64, 671] on icon at bounding box center [69, 664] width 11 height 12
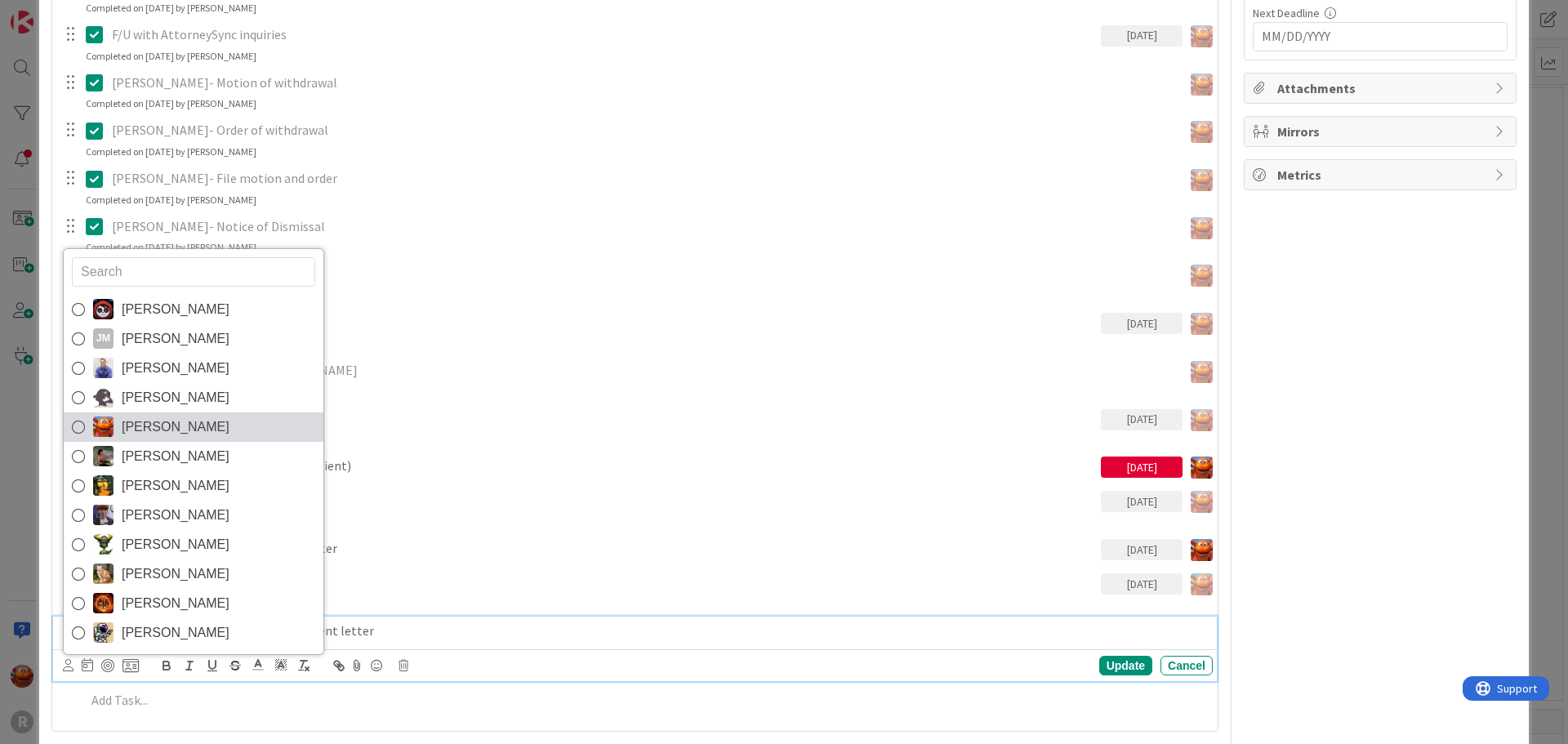
click at [166, 421] on span "[PERSON_NAME]" at bounding box center [176, 426] width 108 height 25
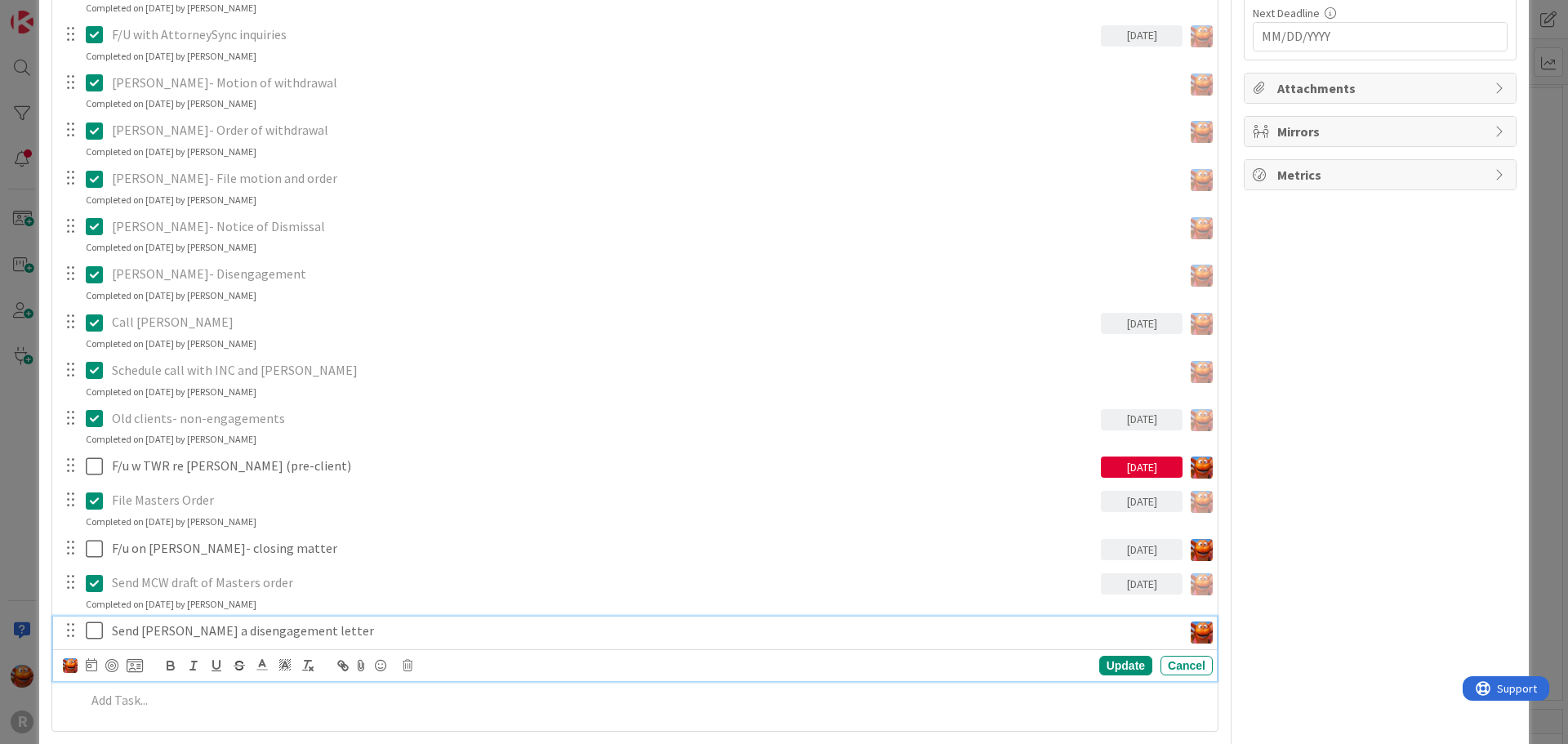
type textarea "x"
click at [87, 666] on icon at bounding box center [92, 664] width 11 height 13
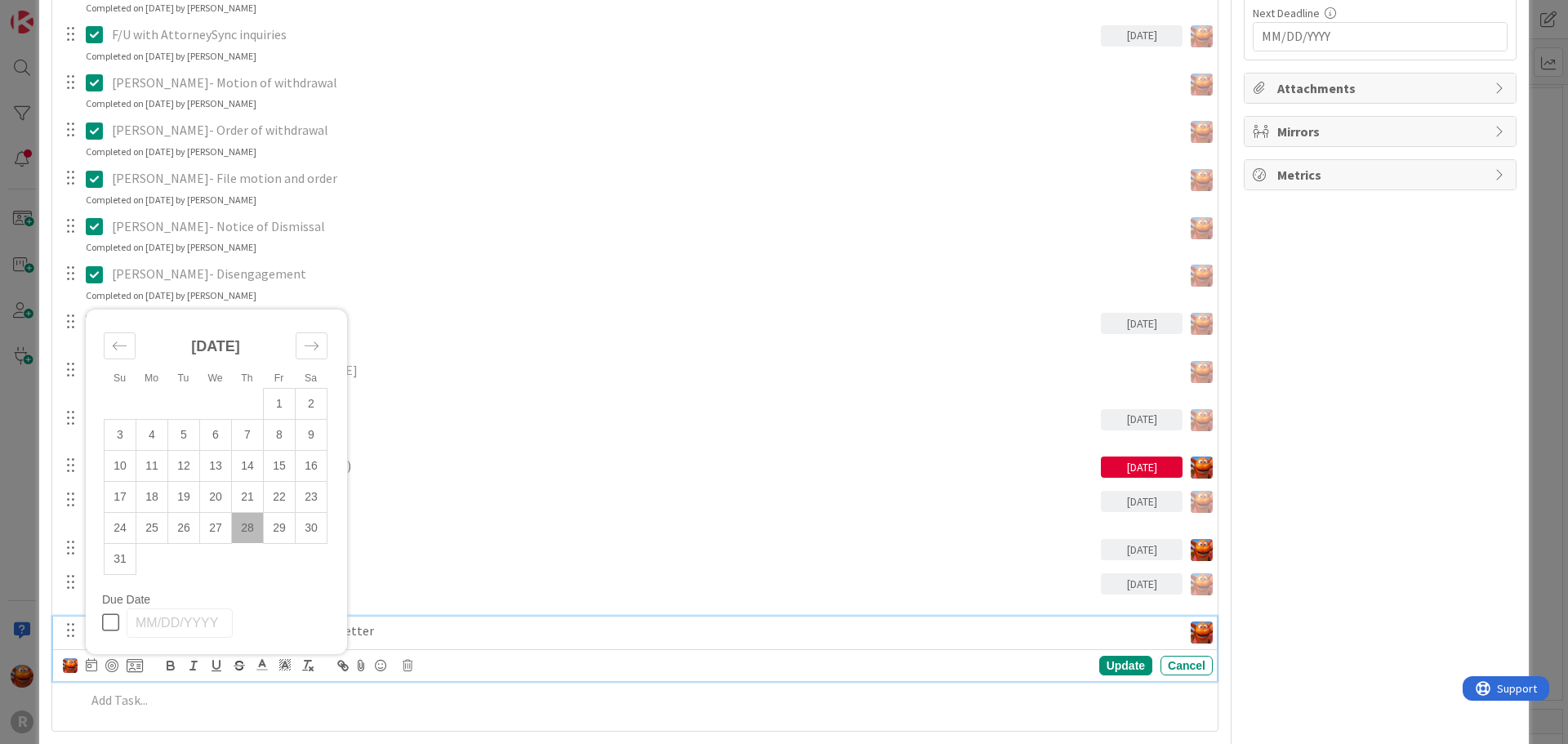
click at [246, 528] on td "28" at bounding box center [247, 527] width 32 height 31
type input "[DATE]"
type textarea "x"
click at [21, 501] on div "ID 1452 Legal Assistant Board In Progress Projects Title 7 / 128 Clients Descri…" at bounding box center [784, 372] width 1568 height 744
